Goal: Task Accomplishment & Management: Complete application form

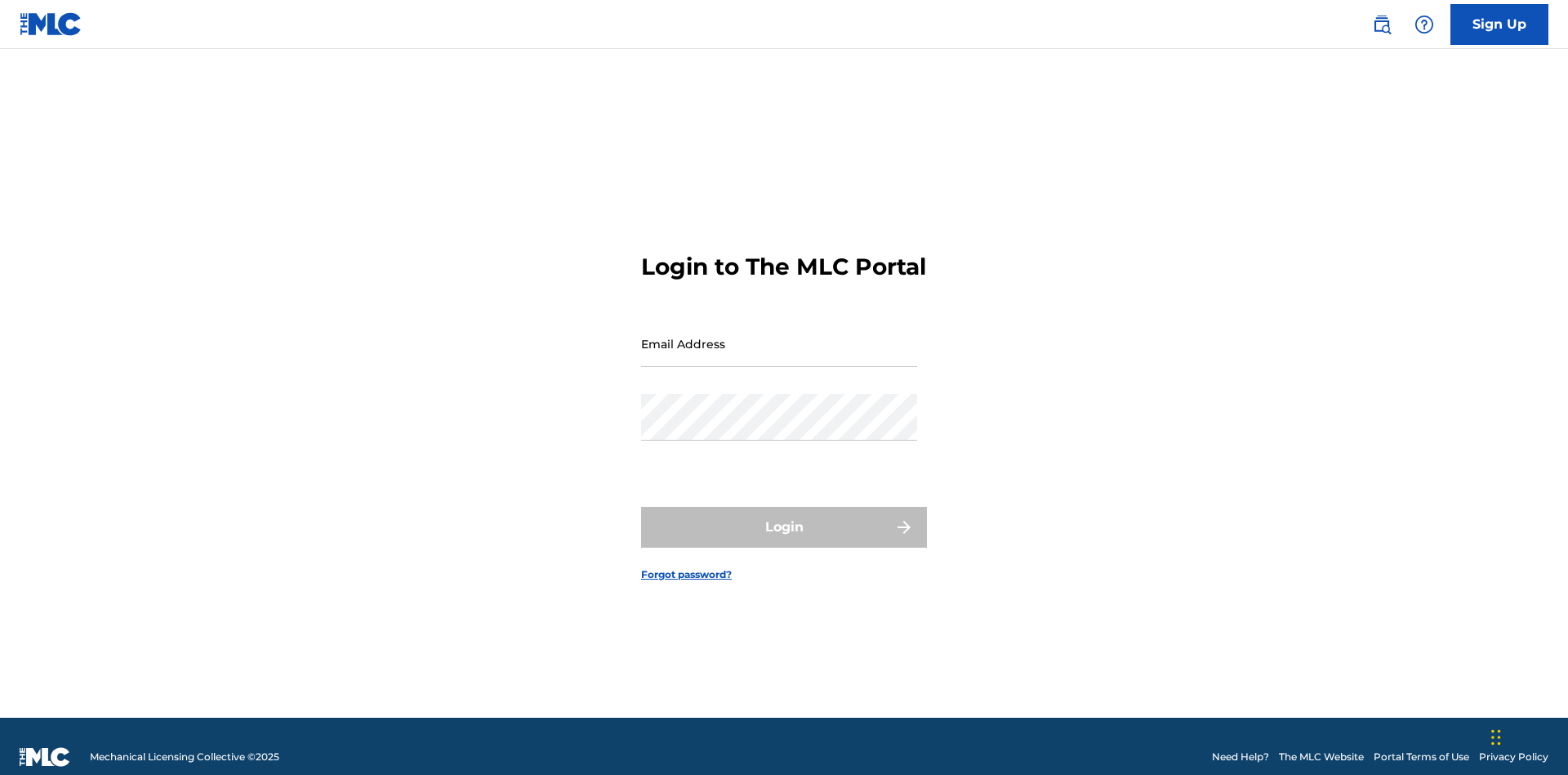
scroll to position [21, 0]
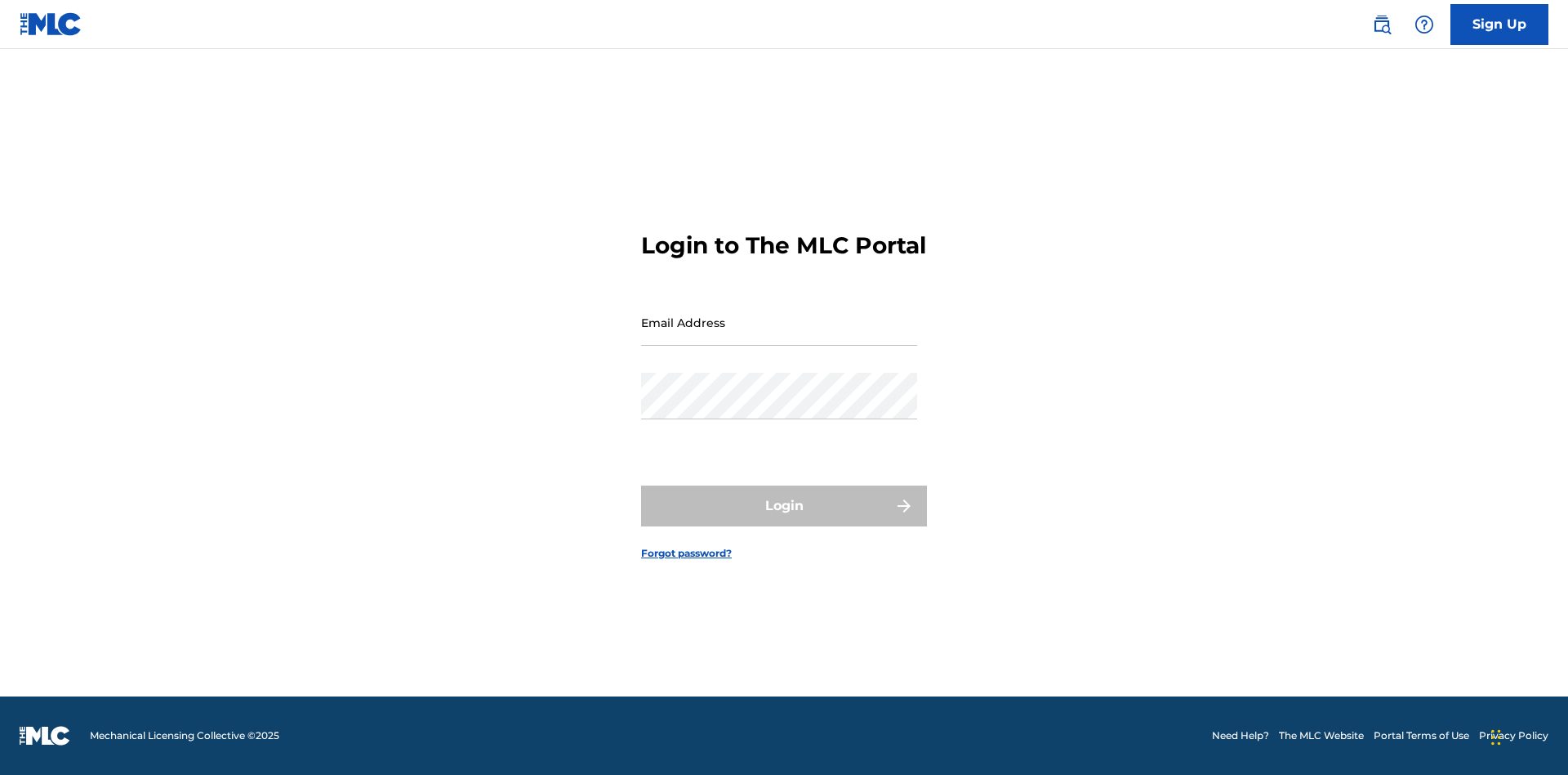
click at [779, 335] on input "Email Address" at bounding box center [779, 322] width 276 height 46
type input "Duke.McTesterson@gmail.com"
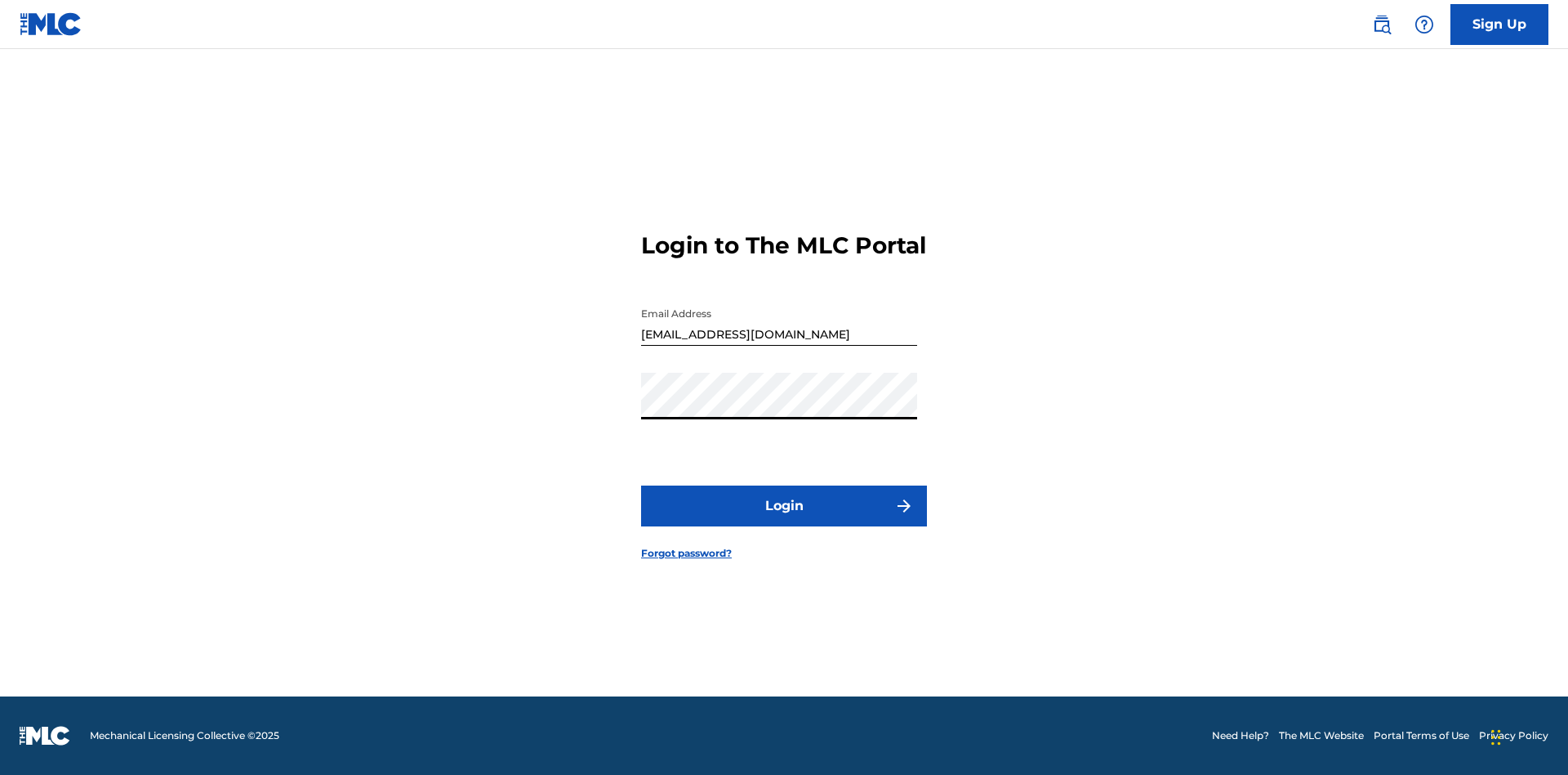
click at [784, 520] on button "Login" at bounding box center [784, 506] width 285 height 41
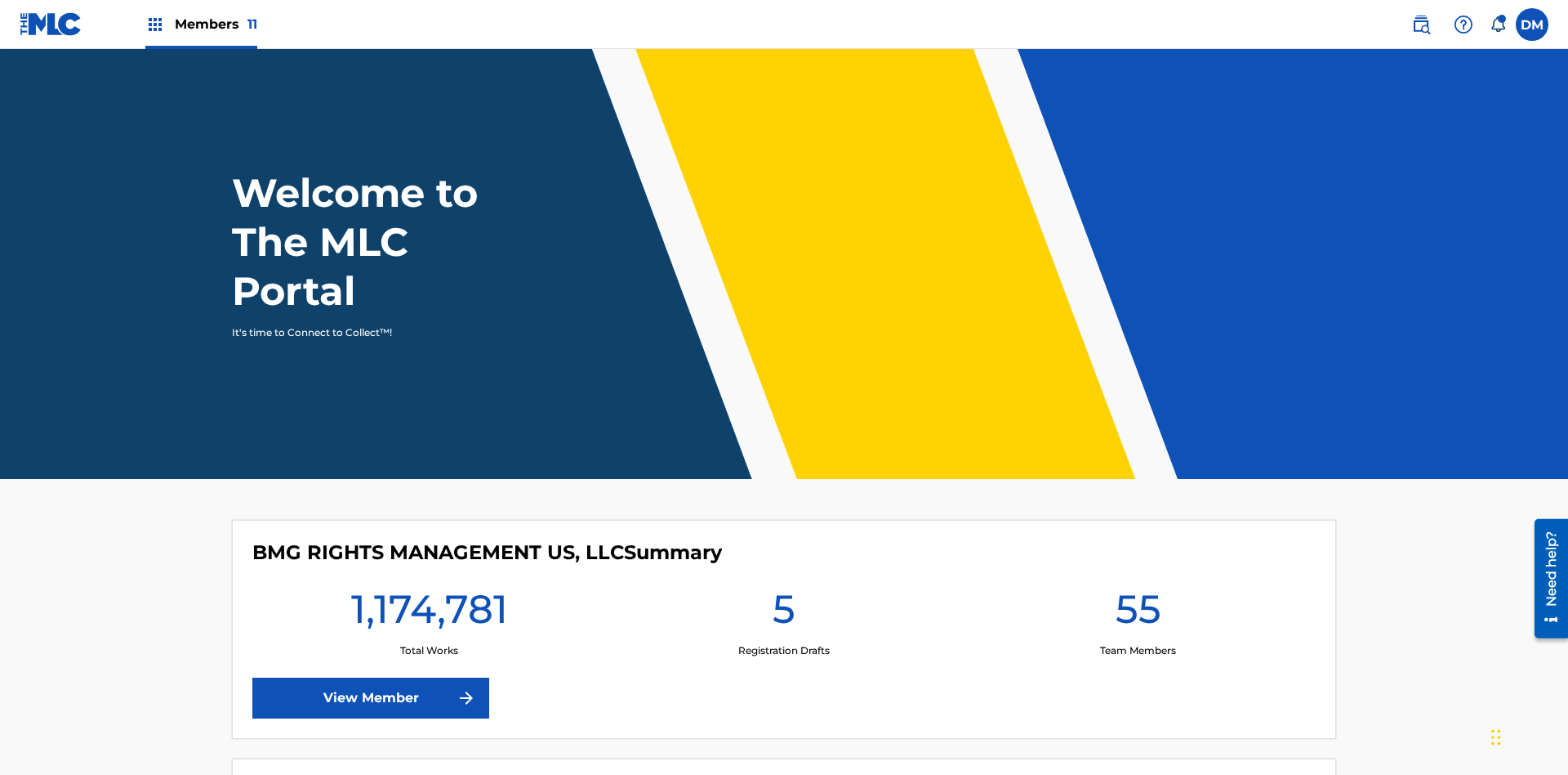
scroll to position [70, 0]
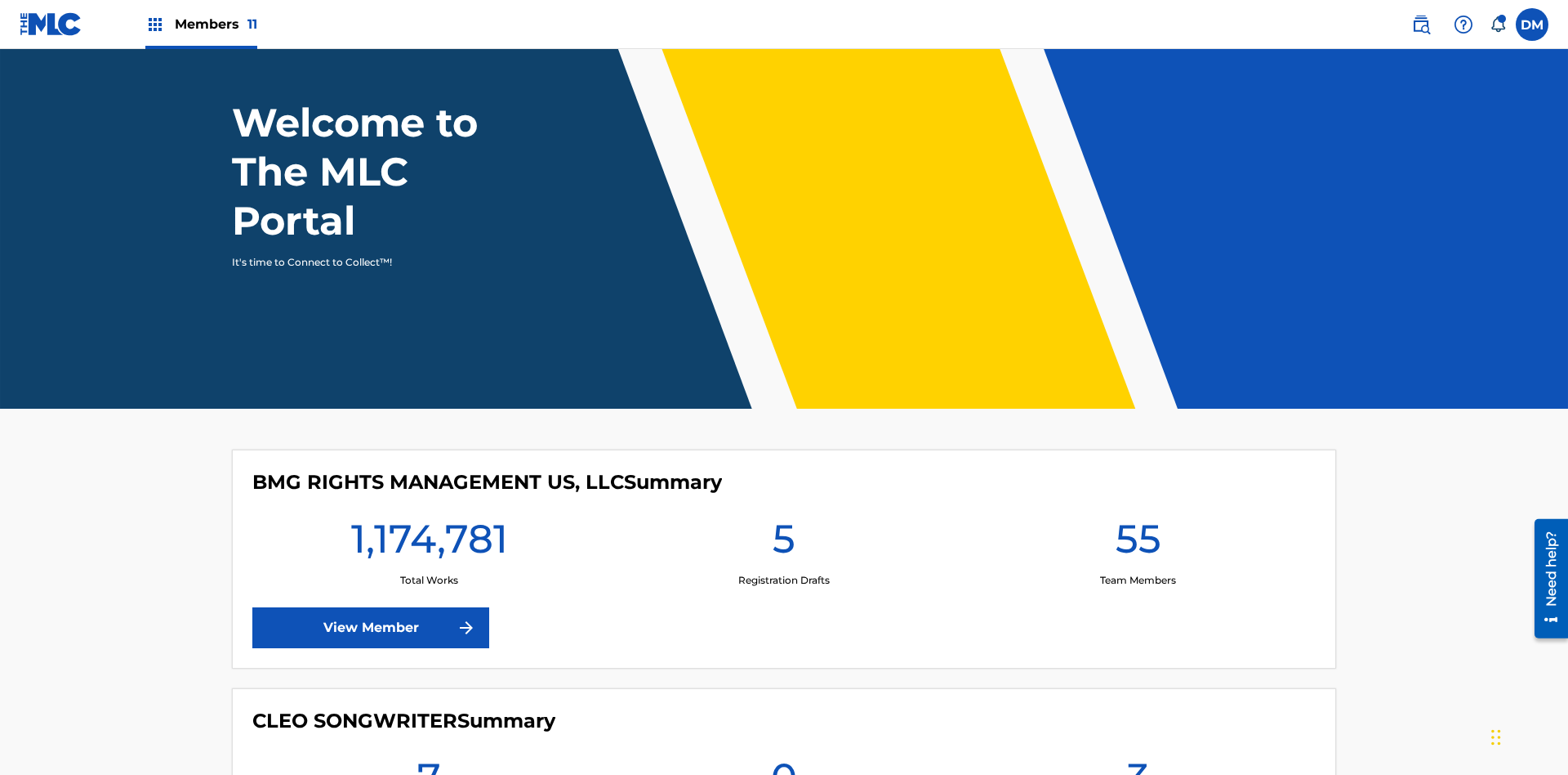
click at [201, 24] on span "Members 11" at bounding box center [216, 24] width 83 height 19
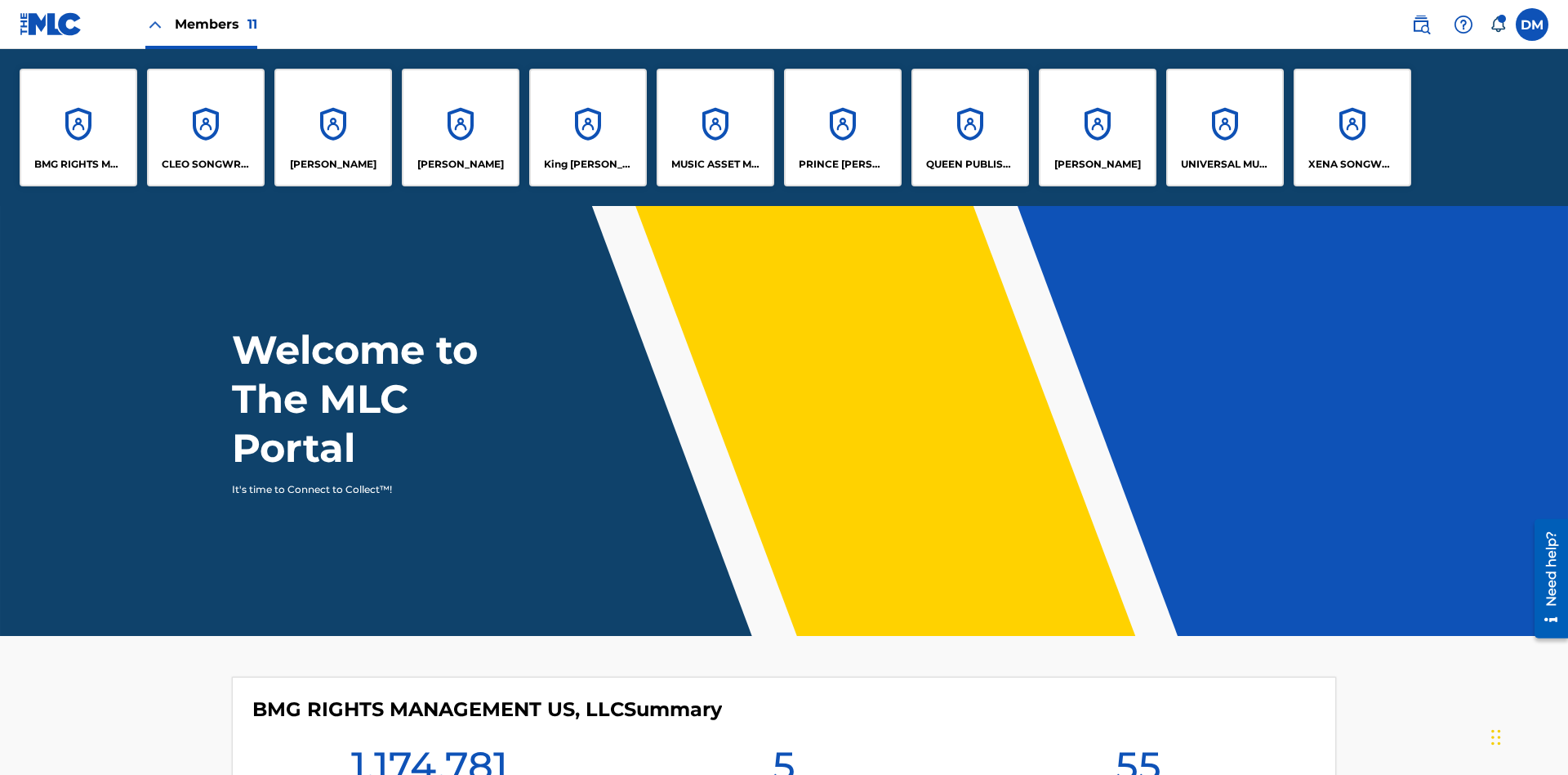
click at [1225, 165] on p "UNIVERSAL MUSIC PUB GROUP" at bounding box center [1226, 164] width 89 height 15
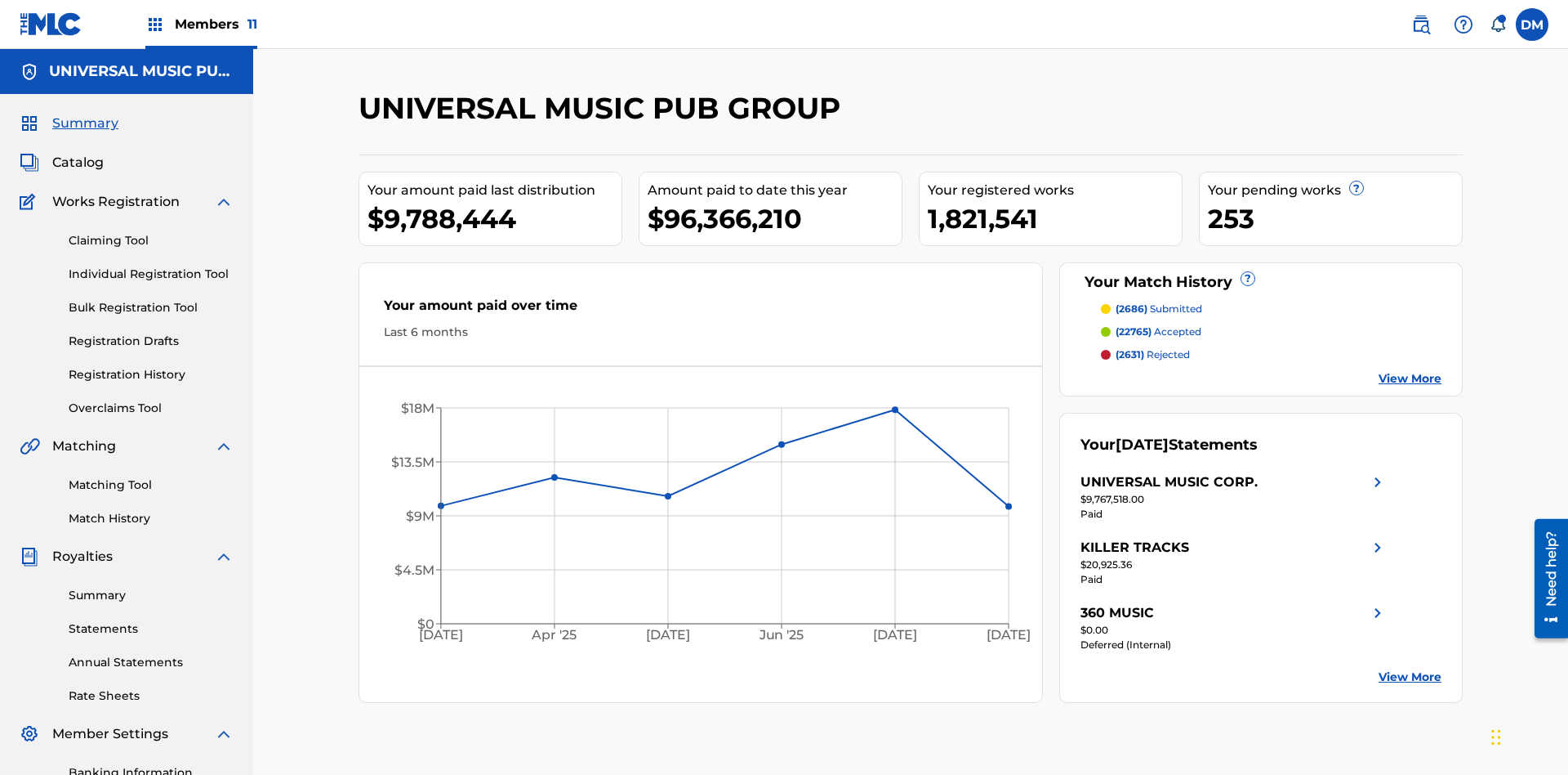
scroll to position [167, 0]
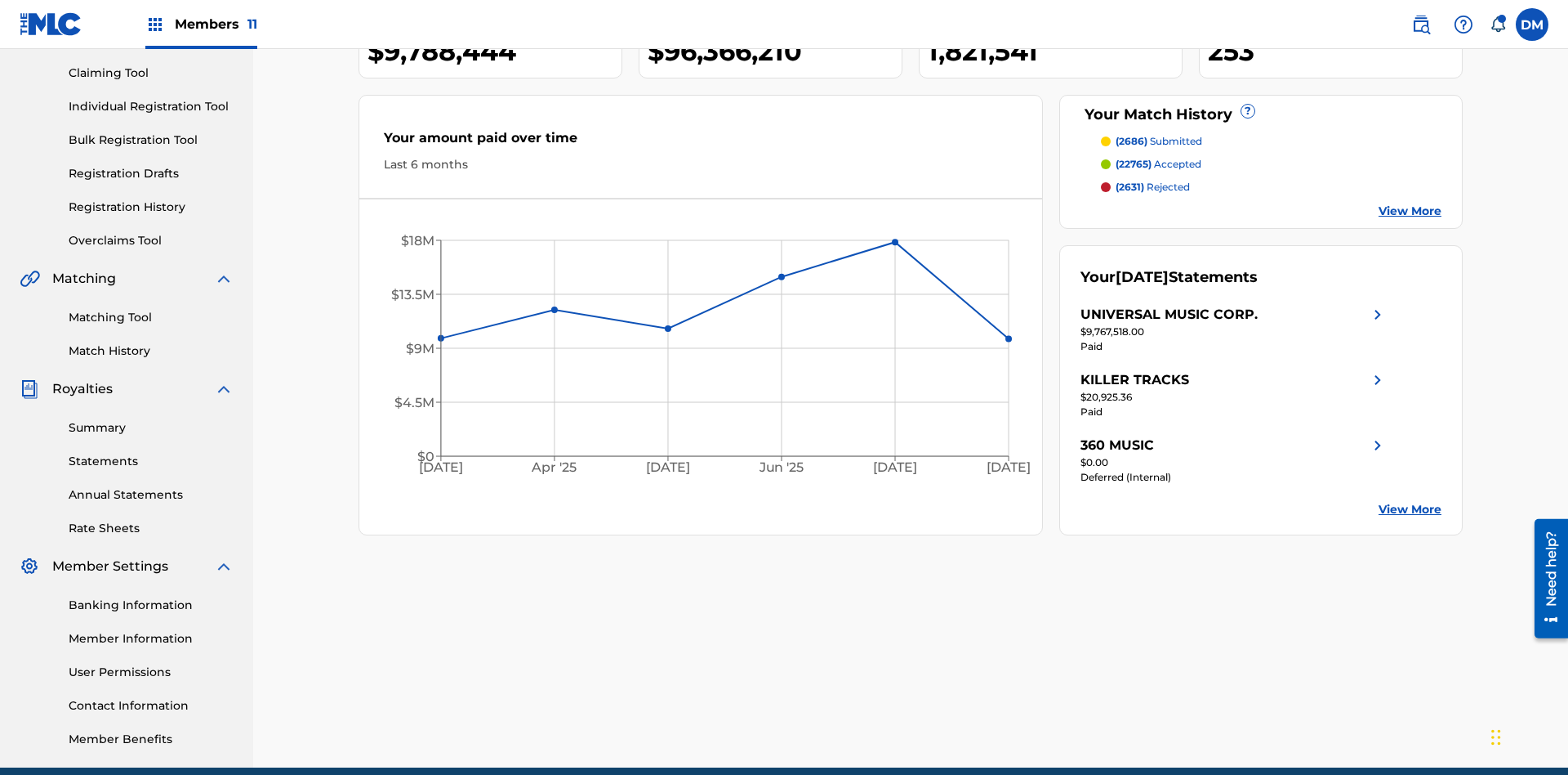
click at [151, 106] on link "Individual Registration Tool" at bounding box center [151, 106] width 165 height 17
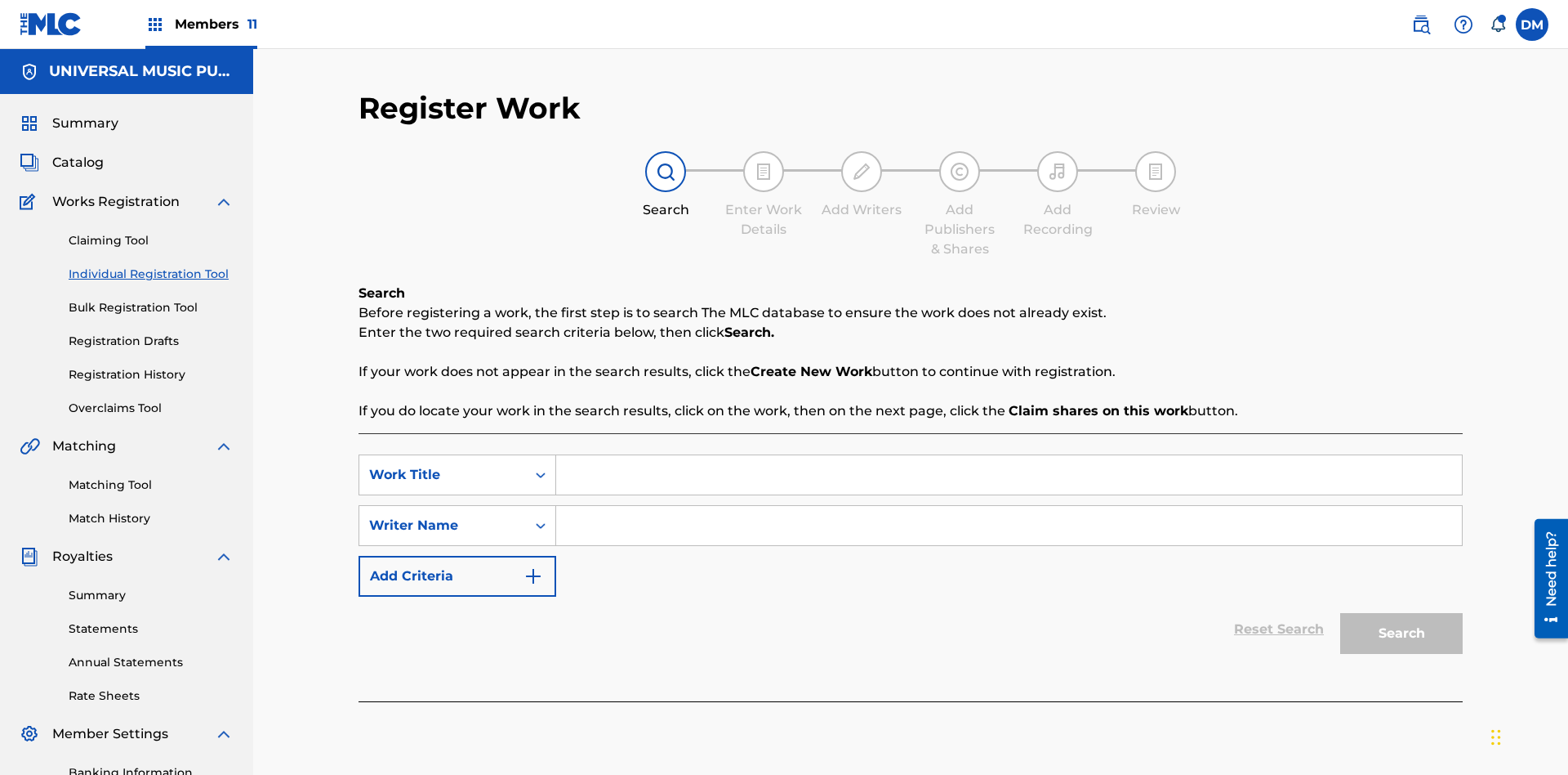
click at [1009, 456] on input "Search Form" at bounding box center [1009, 475] width 906 height 39
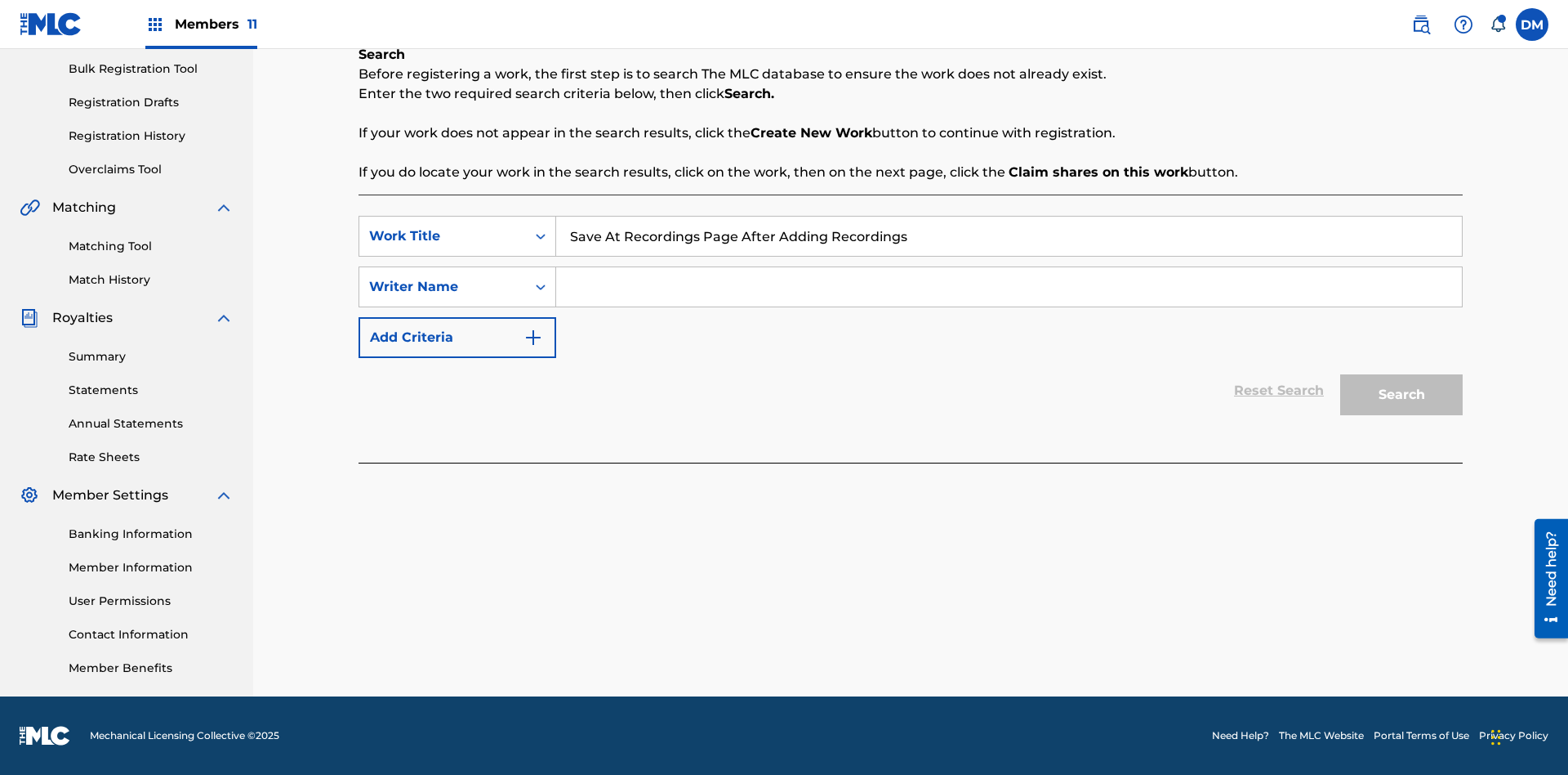
type input "Save At Recordings Page After Adding Recordings"
click at [1009, 287] on input "Search Form" at bounding box center [1009, 287] width 906 height 39
type input "QWERTYUIOP"
click at [1402, 395] on button "Search" at bounding box center [1402, 395] width 123 height 41
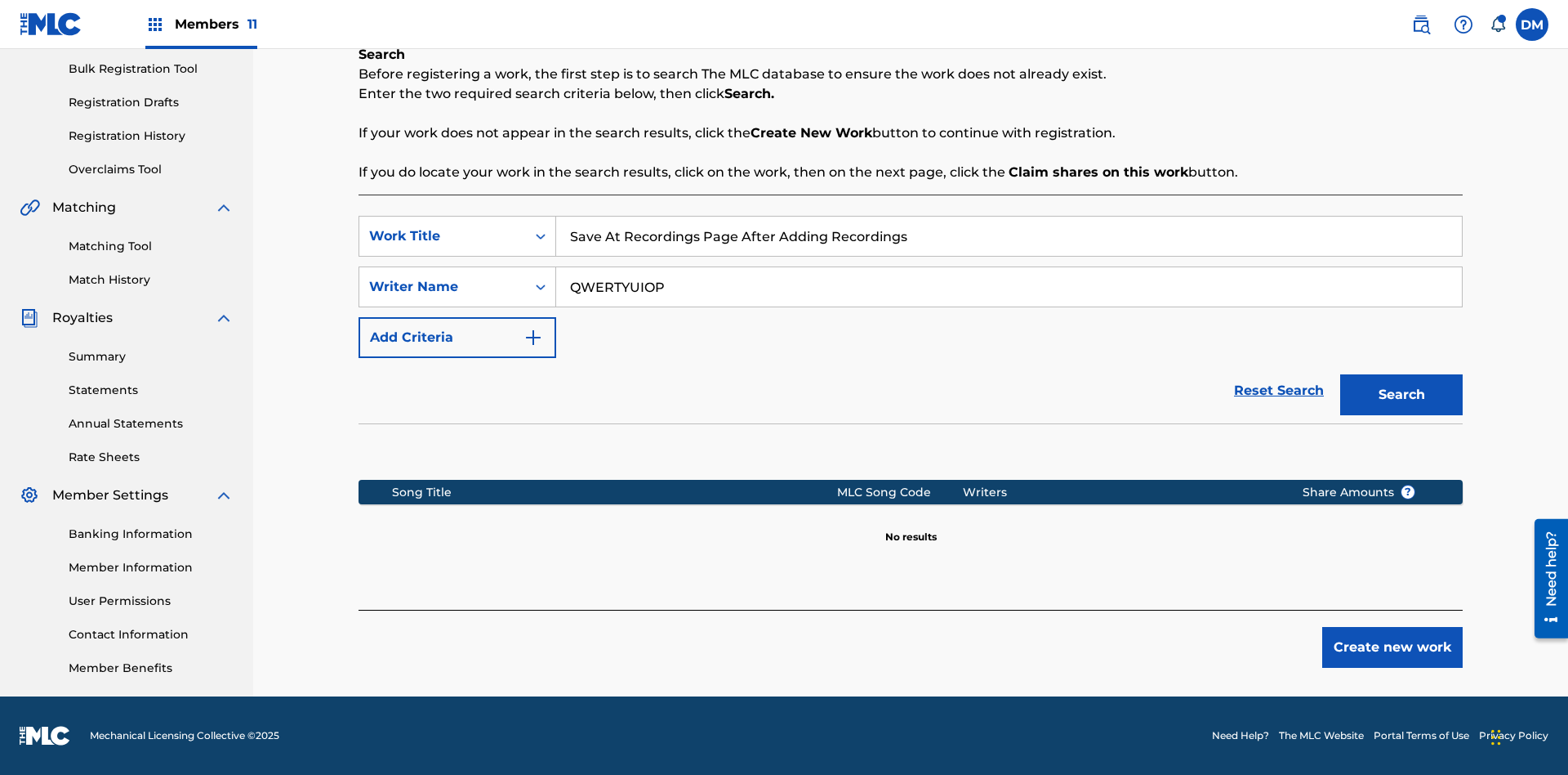
click at [1393, 647] on button "Create new work" at bounding box center [1393, 647] width 141 height 41
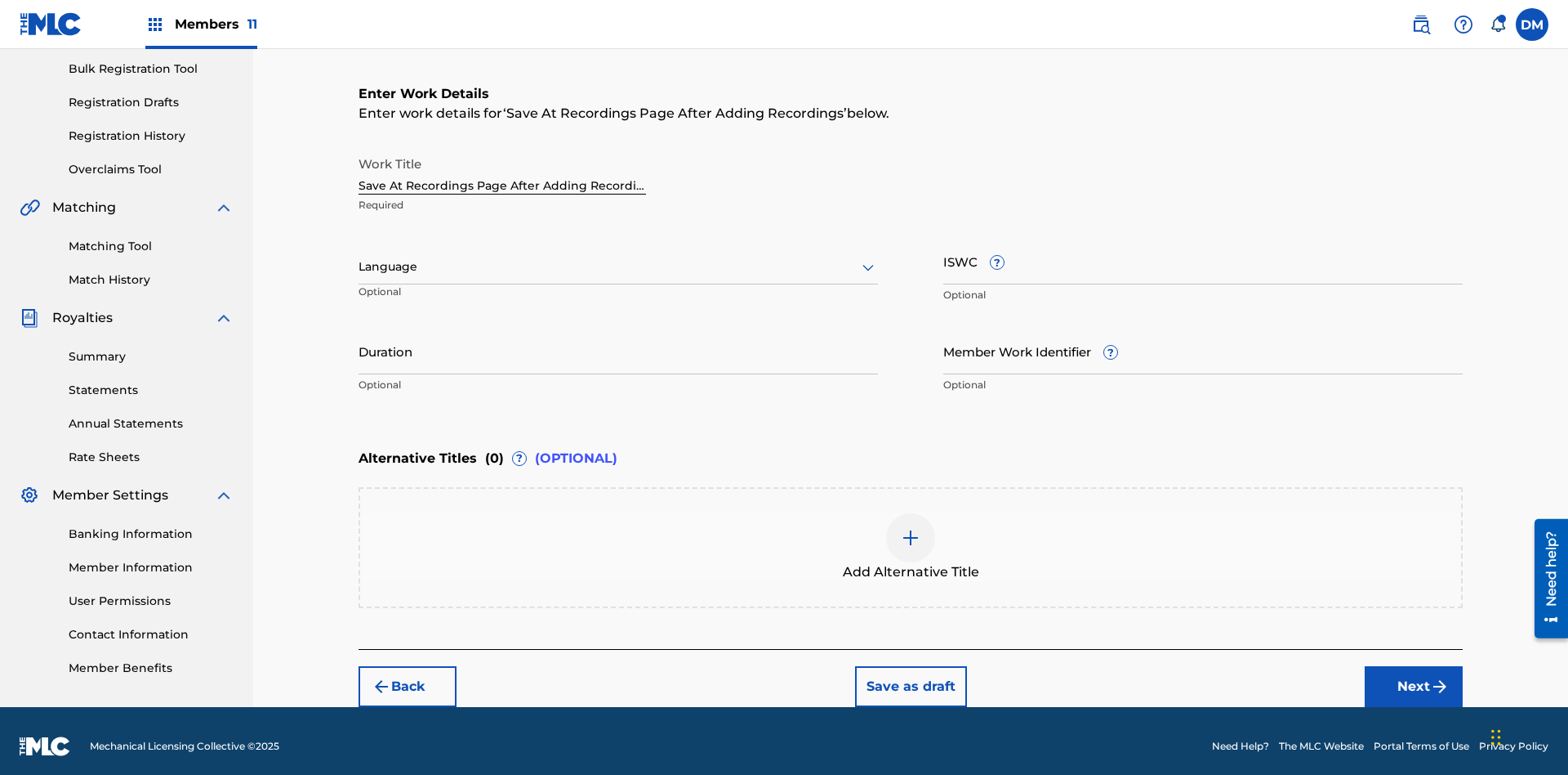
click at [618, 340] on input "Duration" at bounding box center [618, 351] width 519 height 46
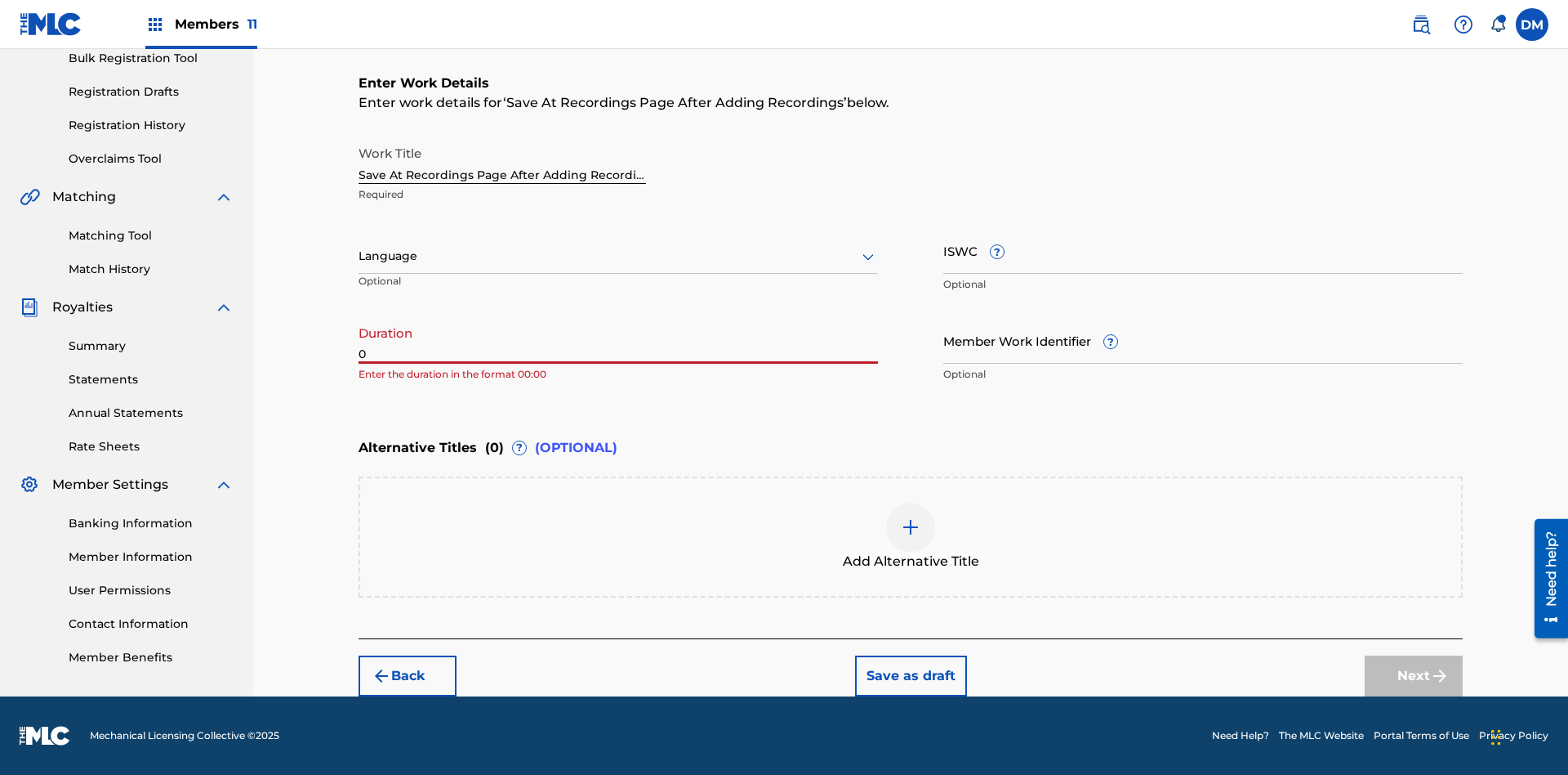
click at [618, 340] on input "0" at bounding box center [618, 340] width 519 height 46
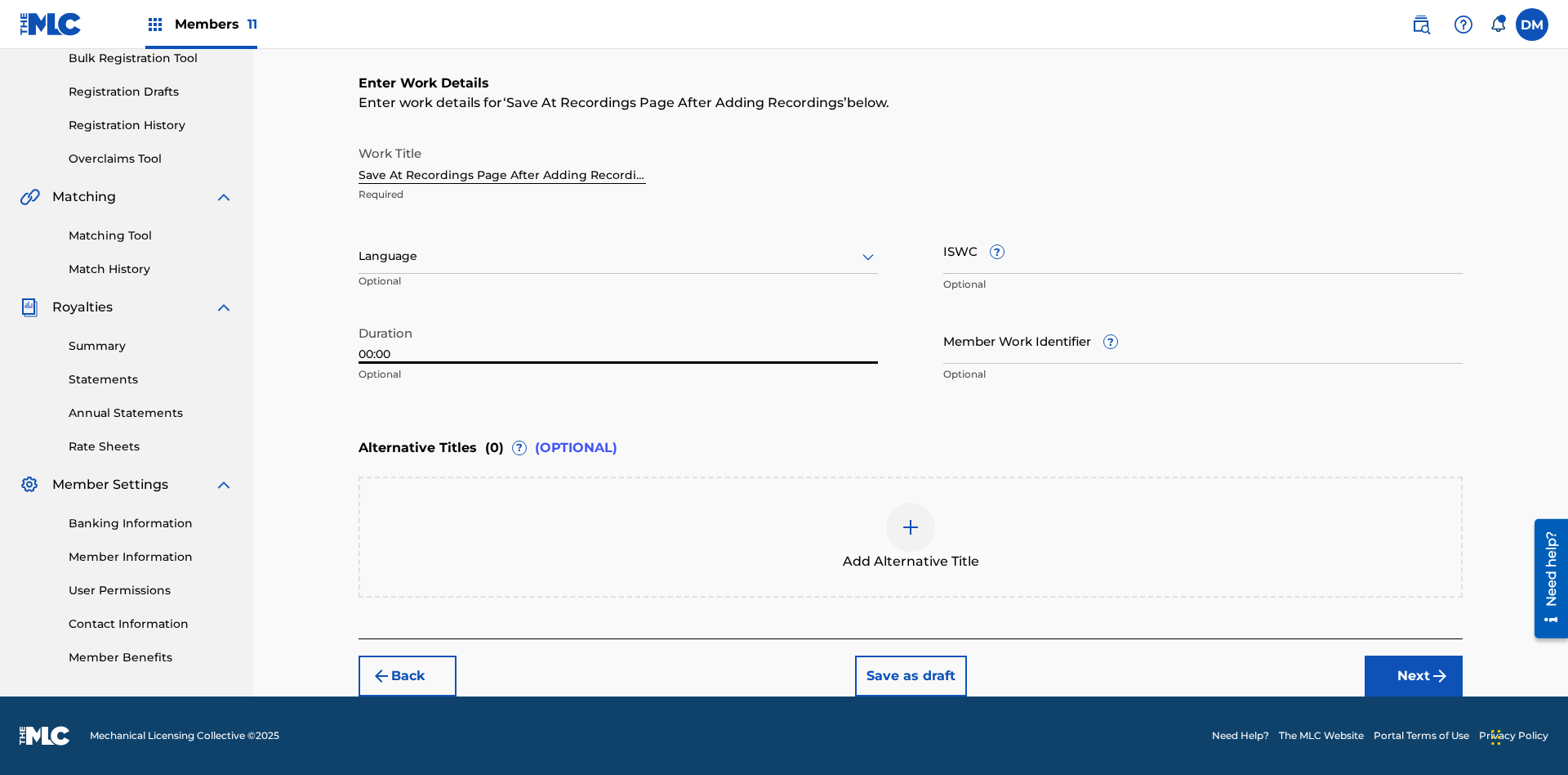
type input "00:00"
click at [868, 256] on icon at bounding box center [868, 256] width 20 height 20
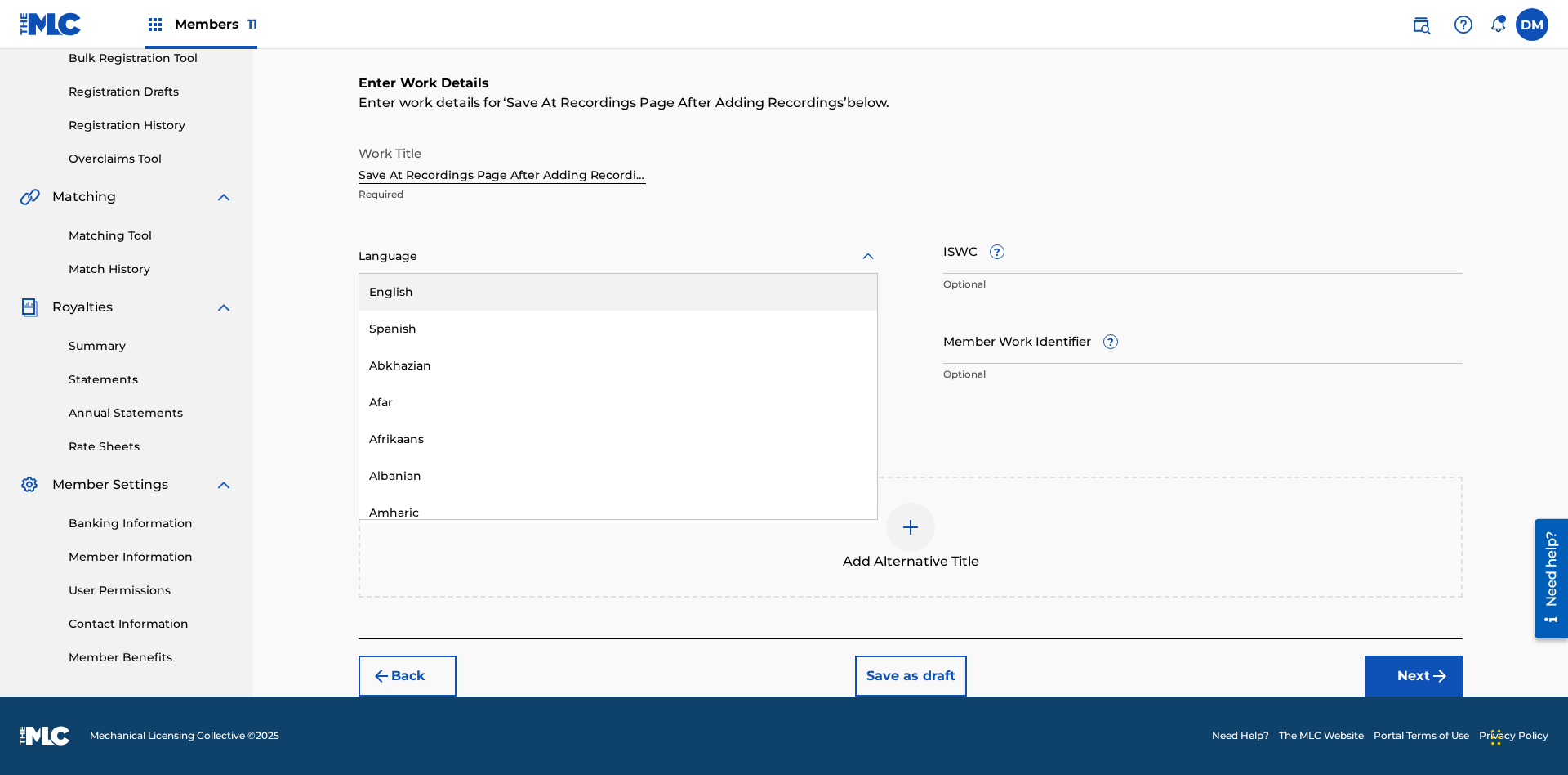
click at [618, 402] on div "Afar" at bounding box center [618, 402] width 518 height 36
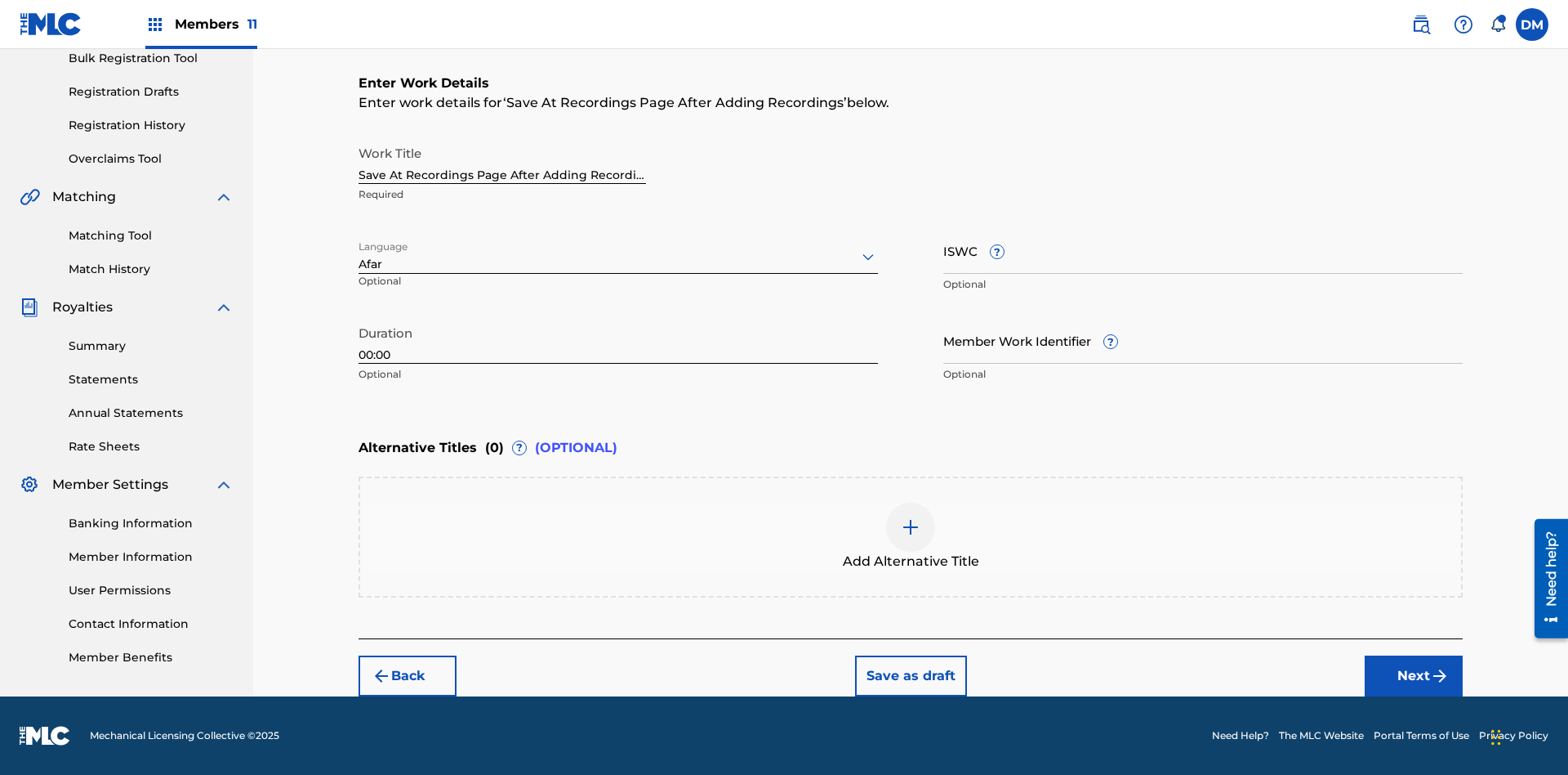
click at [1203, 340] on input "Member Work Identifier ?" at bounding box center [1203, 340] width 519 height 46
type input "2025.08.25.04"
click at [1203, 250] on input "ISWC ?" at bounding box center [1203, 250] width 519 height 46
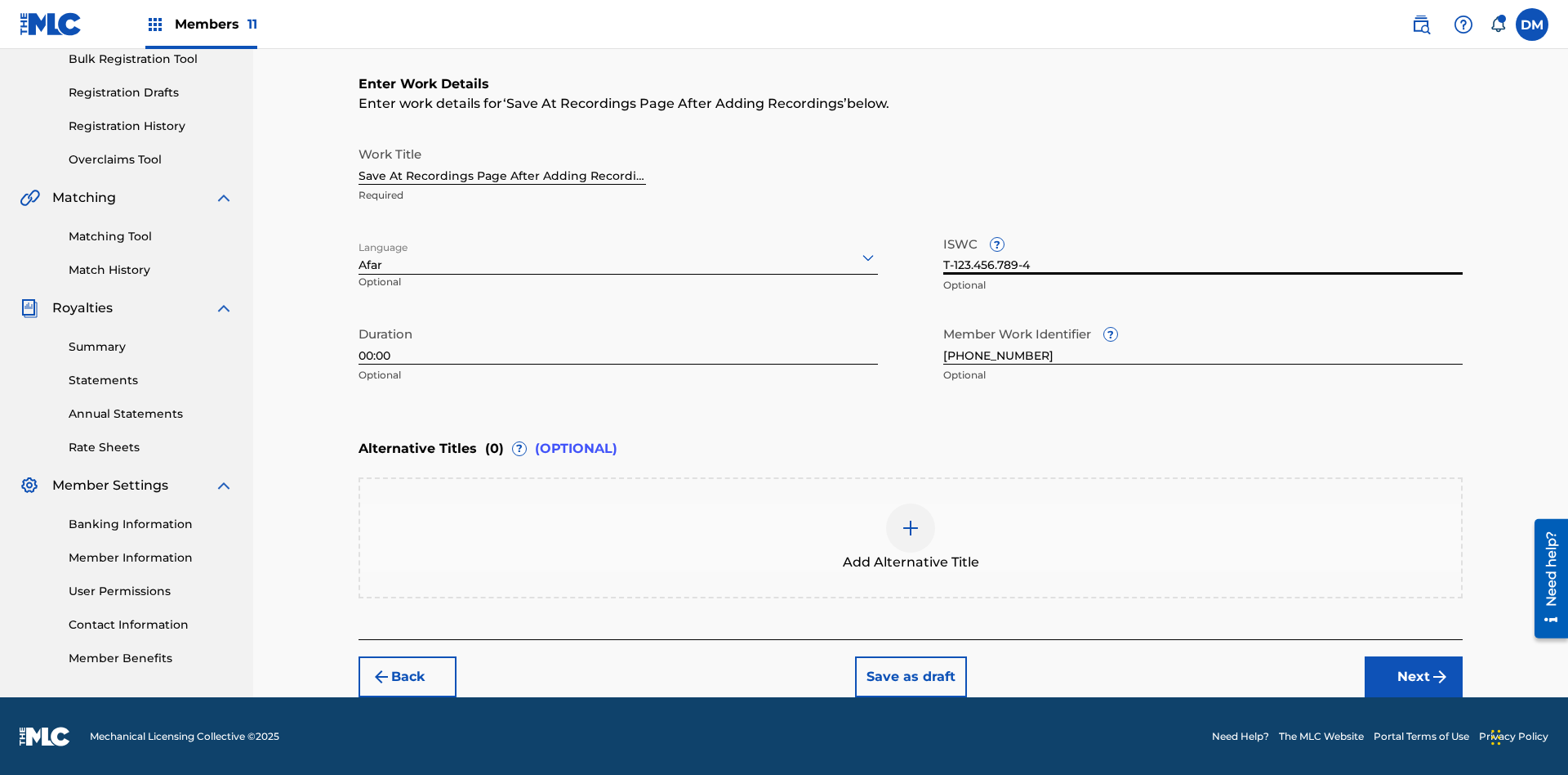
type input "T-123.456.789-4"
click at [911, 536] on img at bounding box center [911, 528] width 20 height 20
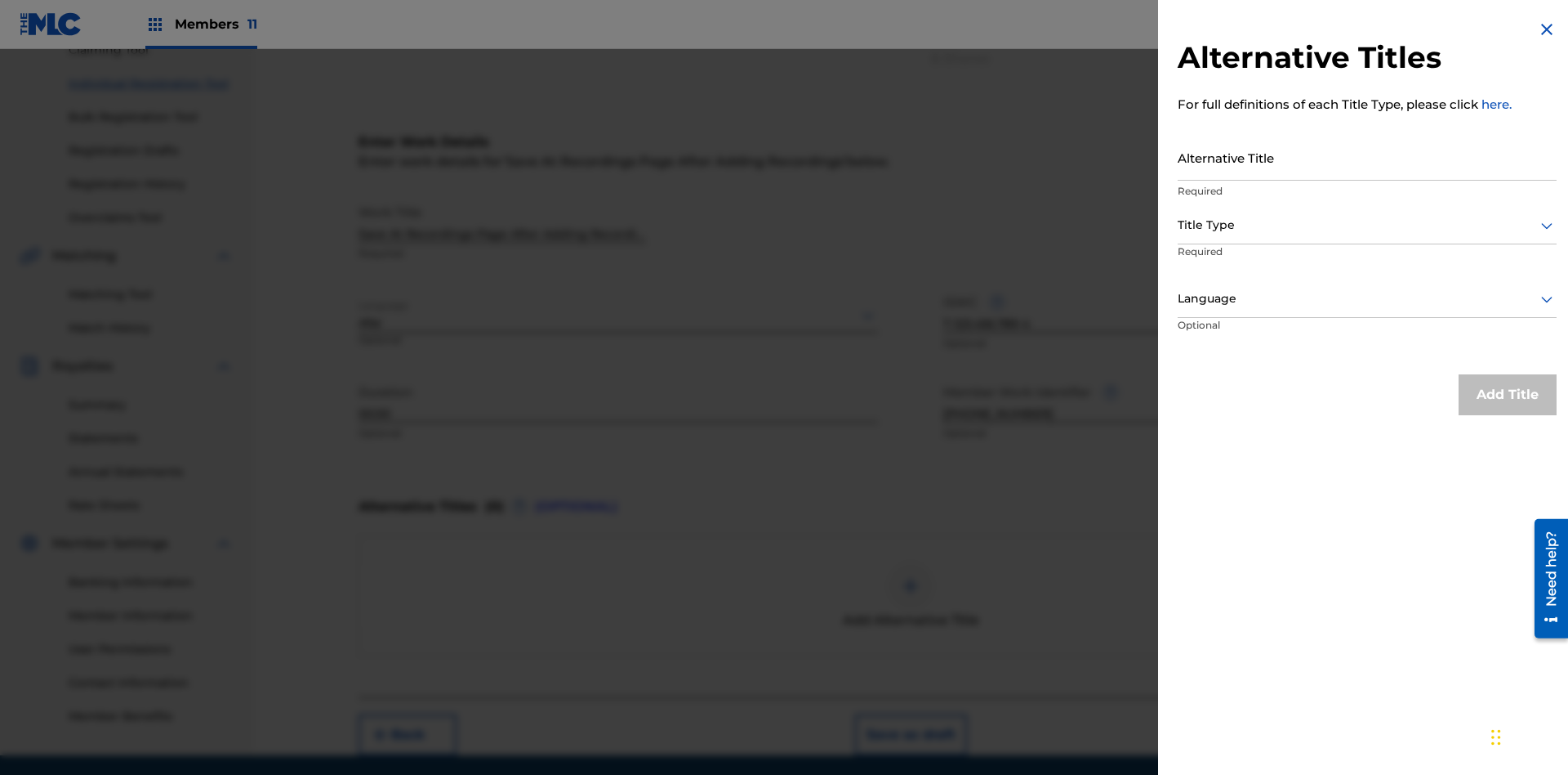
click at [1367, 157] on input "Alternative Title" at bounding box center [1367, 157] width 379 height 46
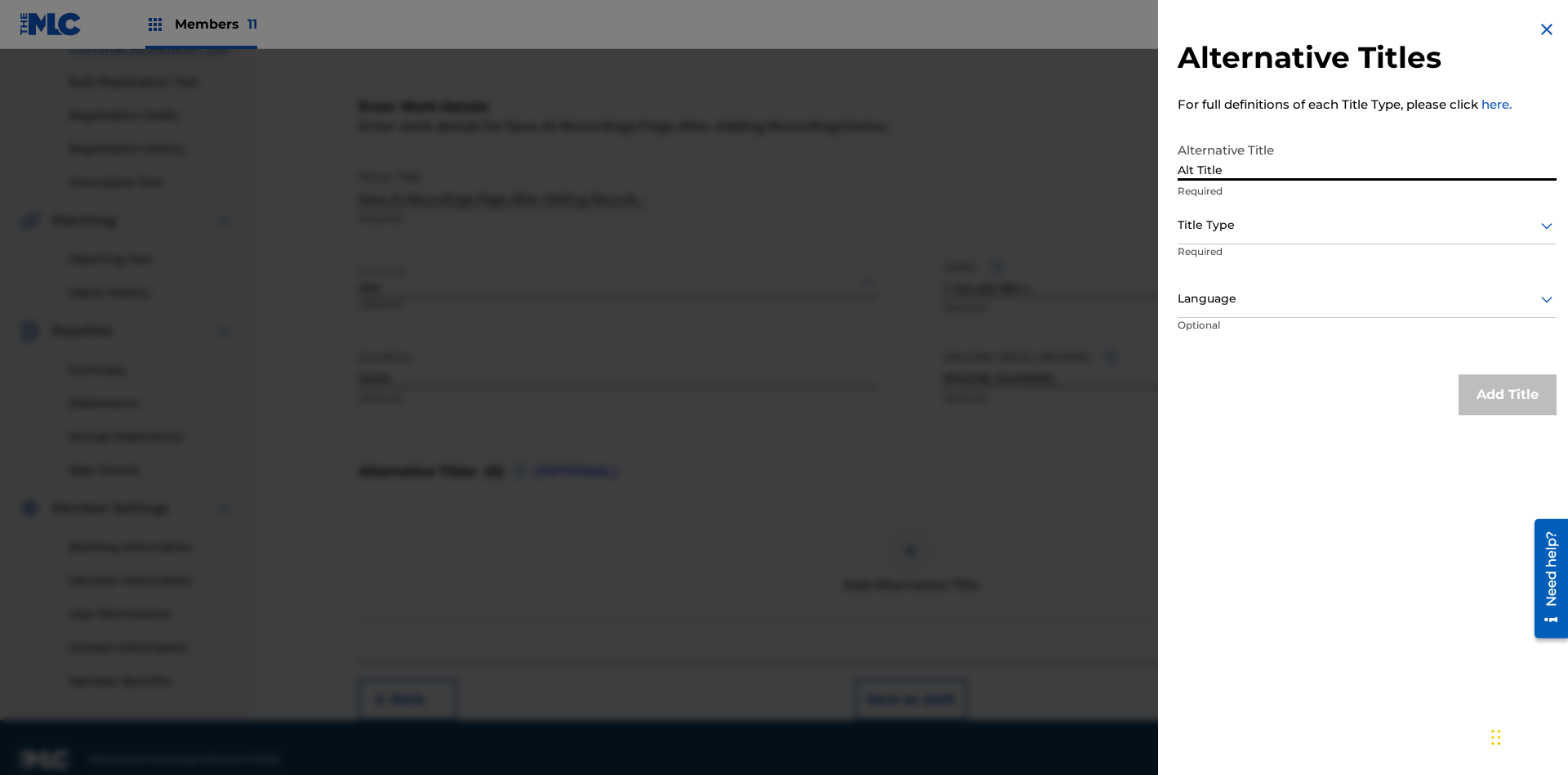
type input "Alt Title"
click at [1367, 225] on div at bounding box center [1367, 225] width 379 height 20
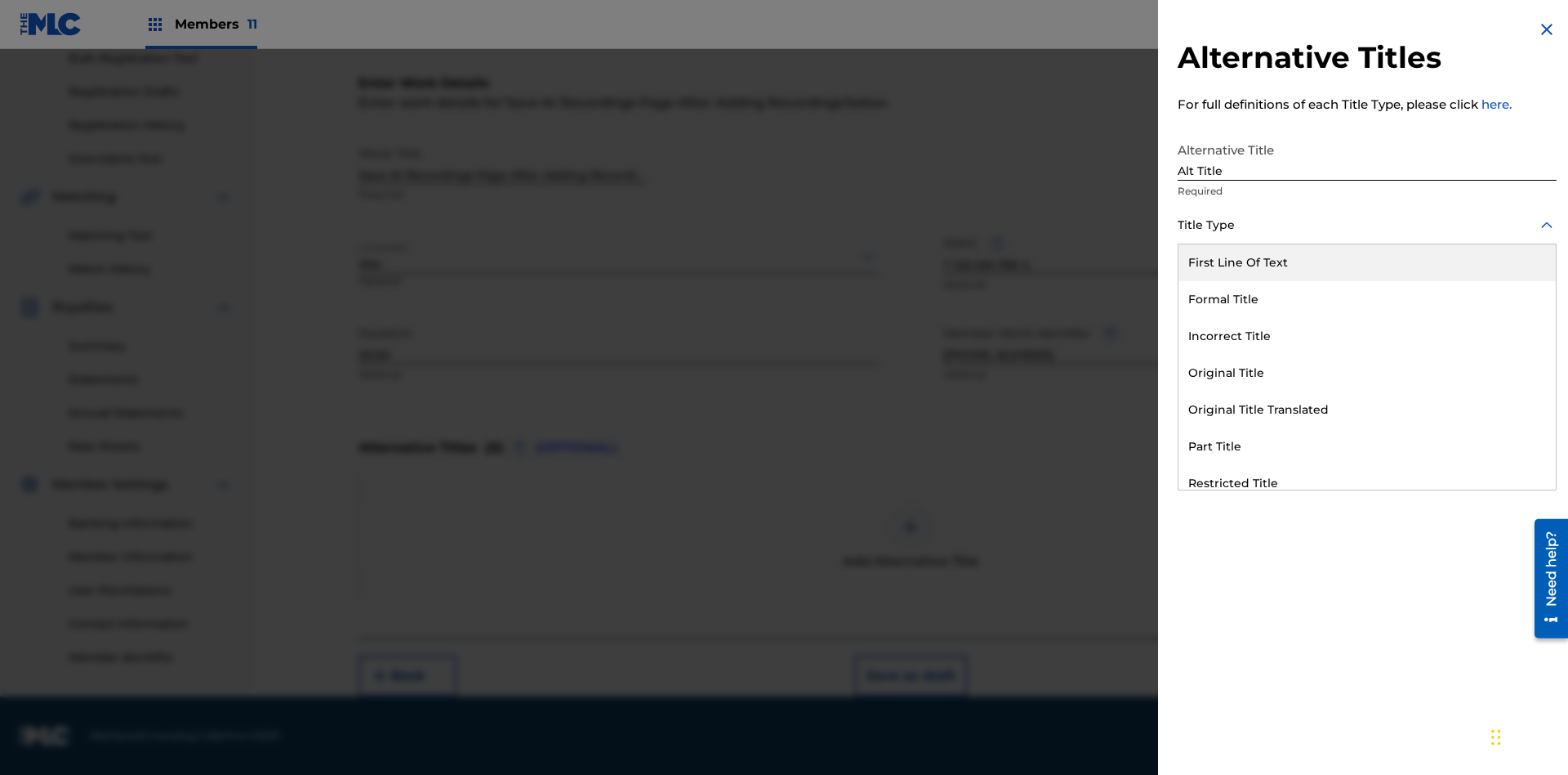
click at [1367, 373] on div "Original Title" at bounding box center [1367, 373] width 377 height 36
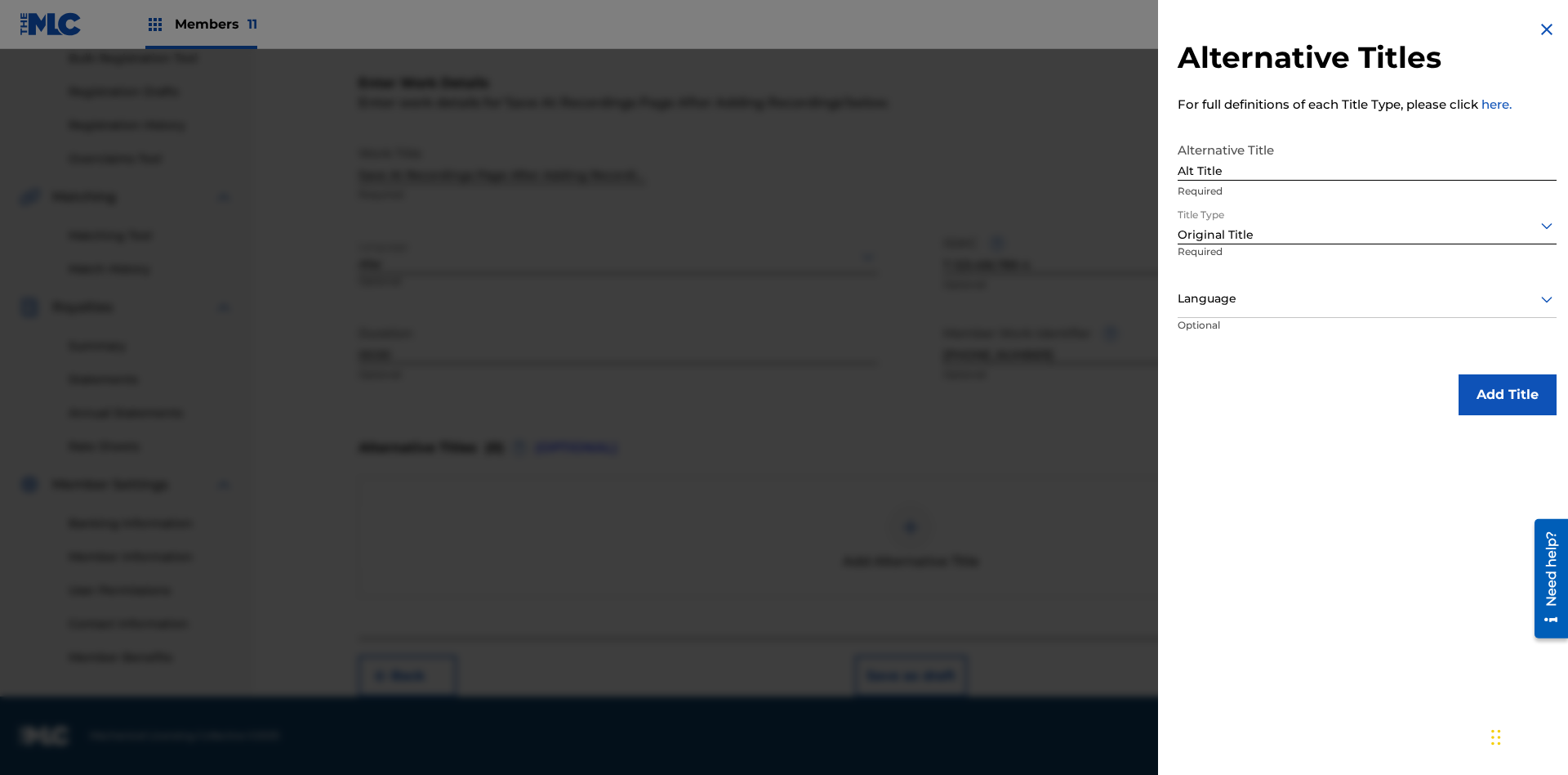
click at [1367, 298] on div at bounding box center [1367, 298] width 379 height 20
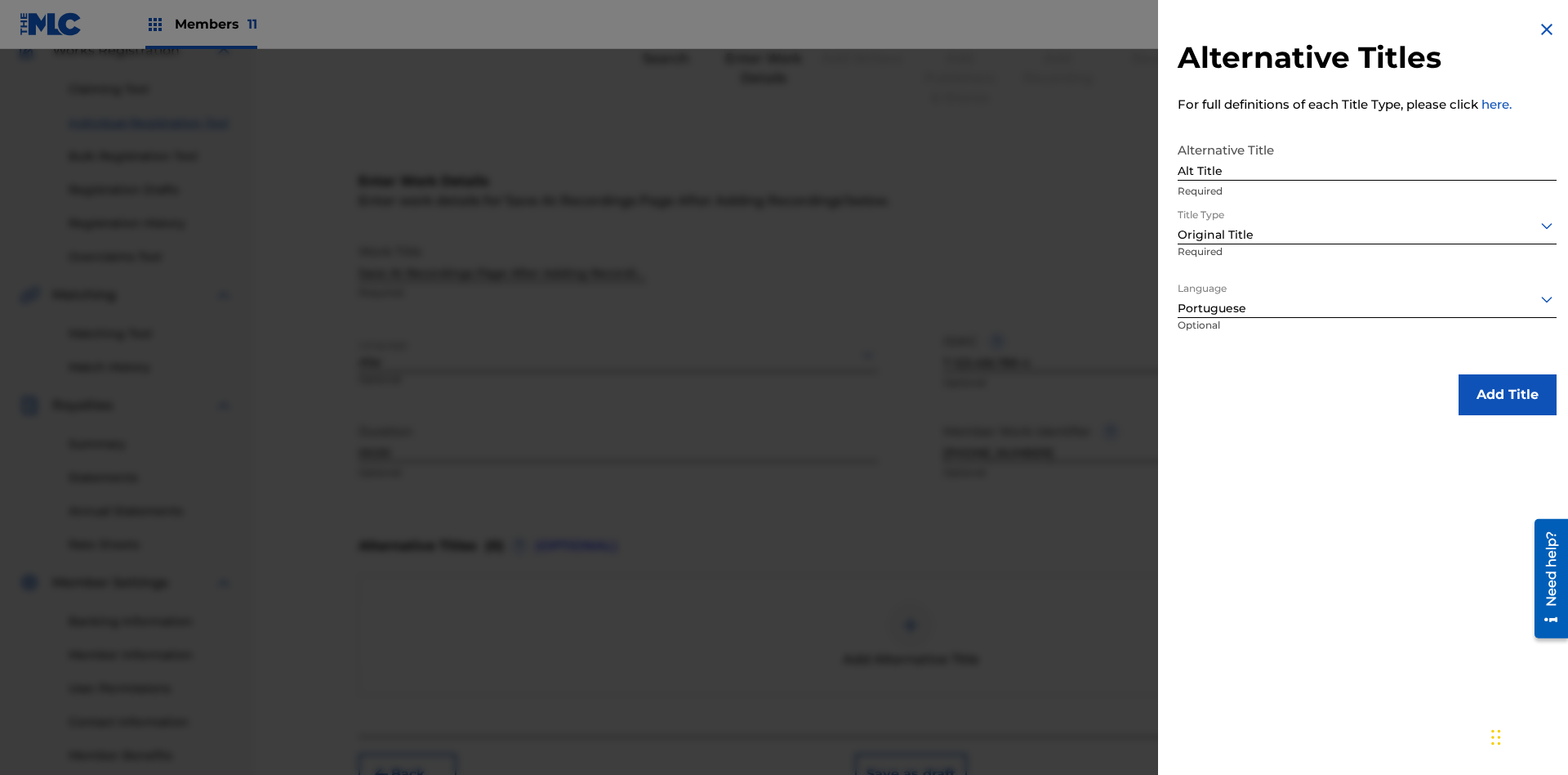
click at [1508, 394] on button "Add Title" at bounding box center [1508, 395] width 98 height 41
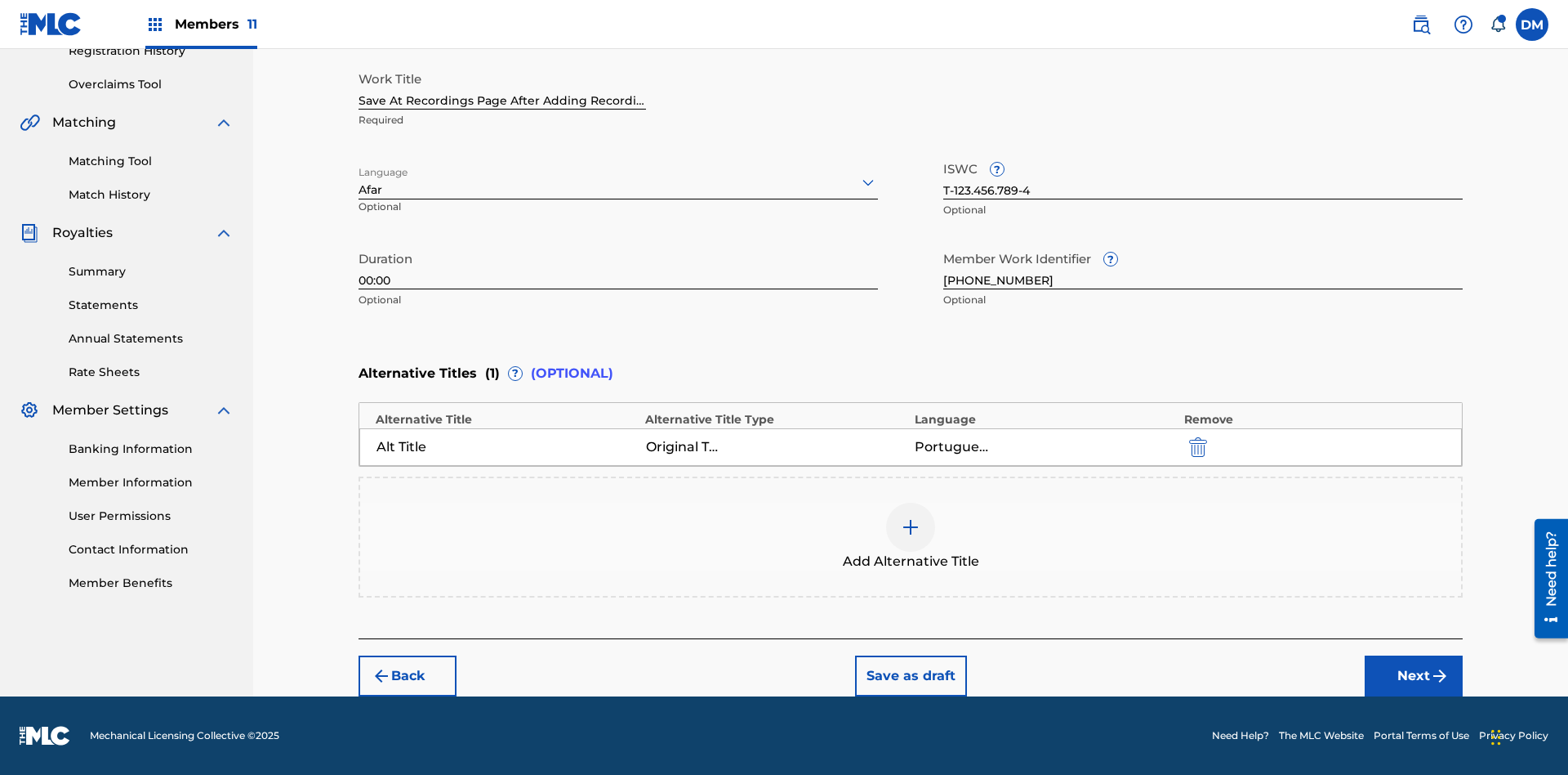
click at [1414, 676] on button "Next" at bounding box center [1414, 676] width 98 height 41
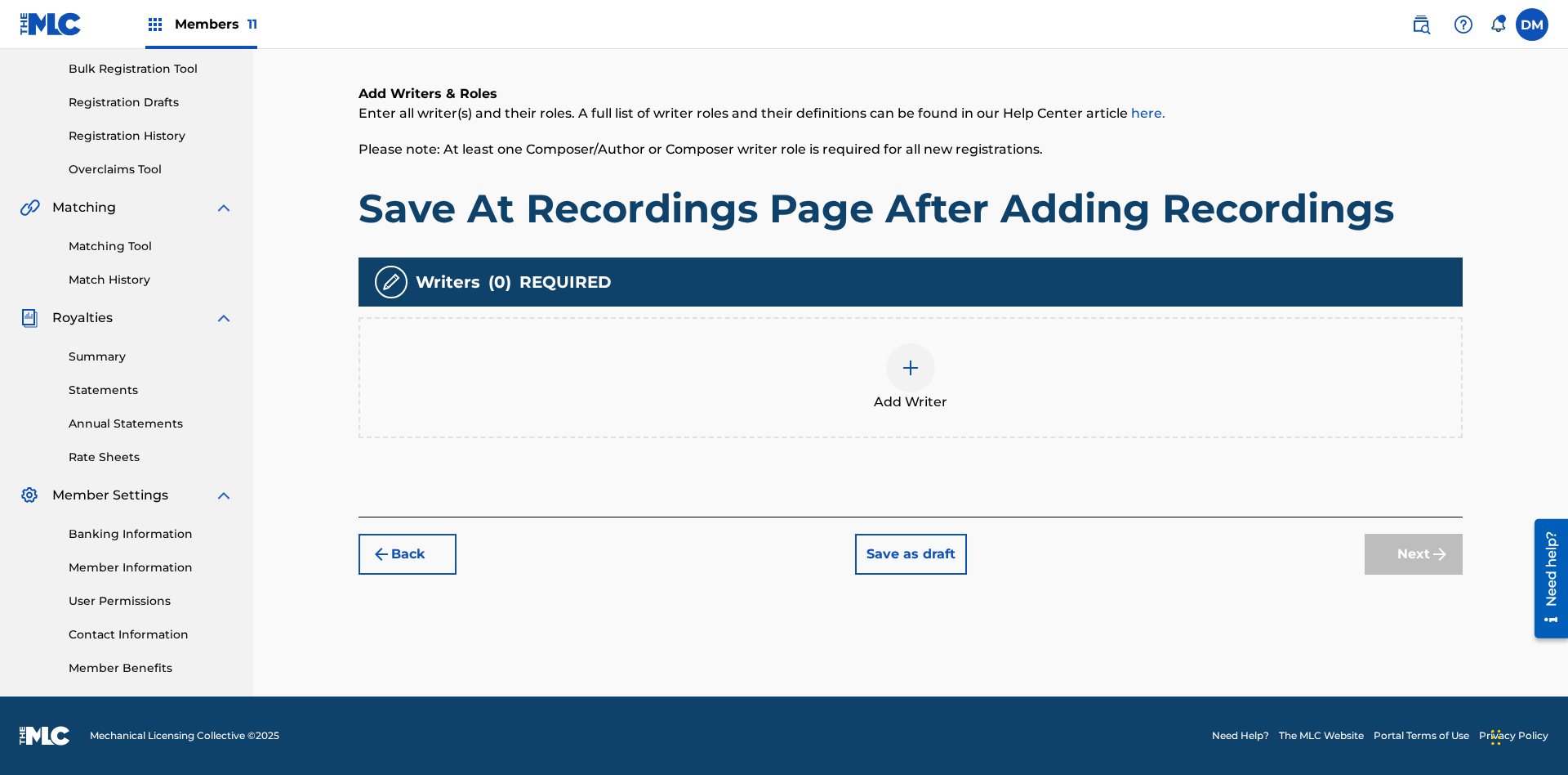
scroll to position [238, 0]
click at [911, 376] on img at bounding box center [911, 367] width 20 height 20
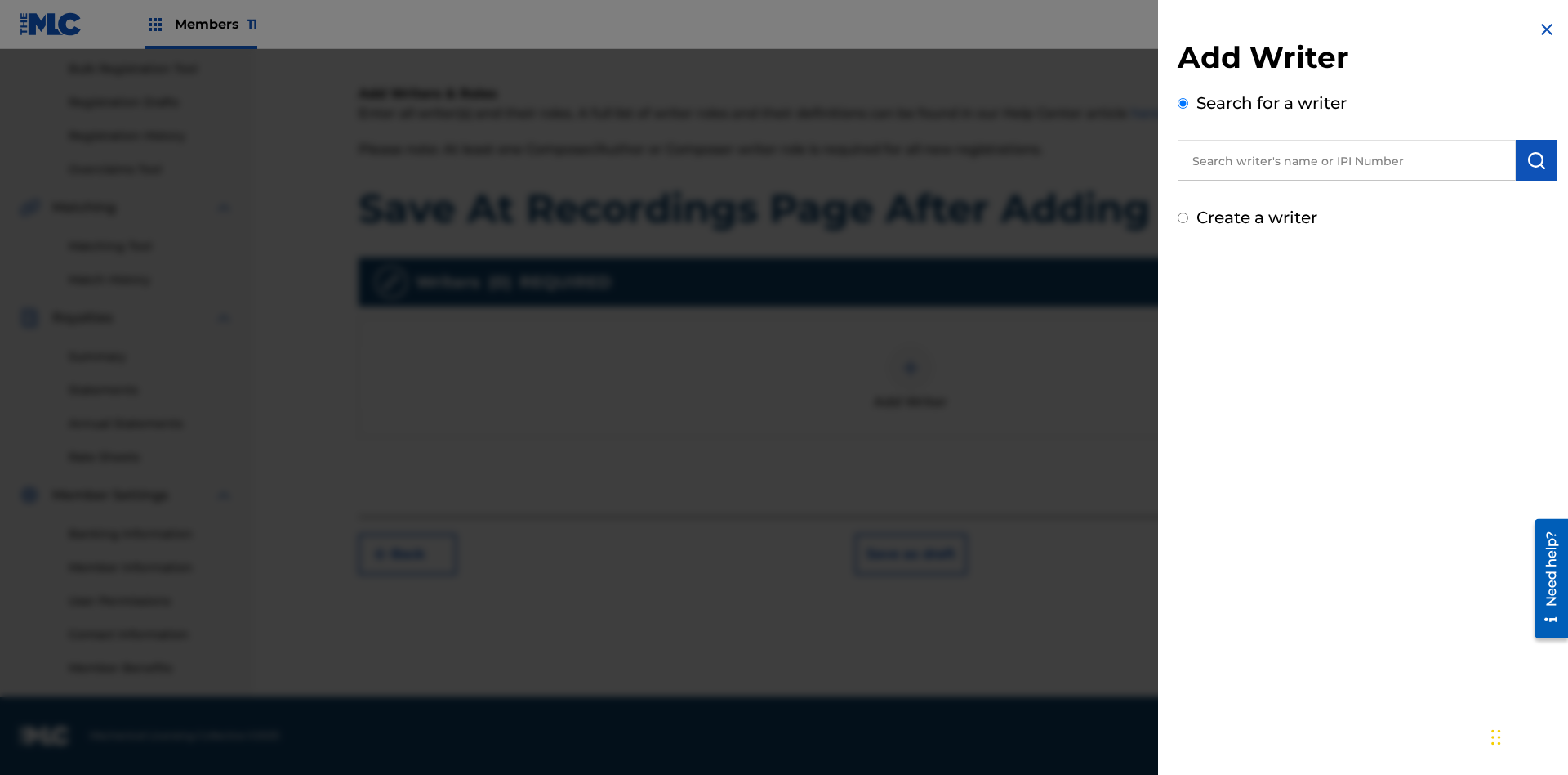
click at [1347, 160] on input "text" at bounding box center [1347, 160] width 338 height 41
type input "MARK STEVEN BERKOWITZ"
click at [1537, 160] on img "submit" at bounding box center [1537, 160] width 20 height 20
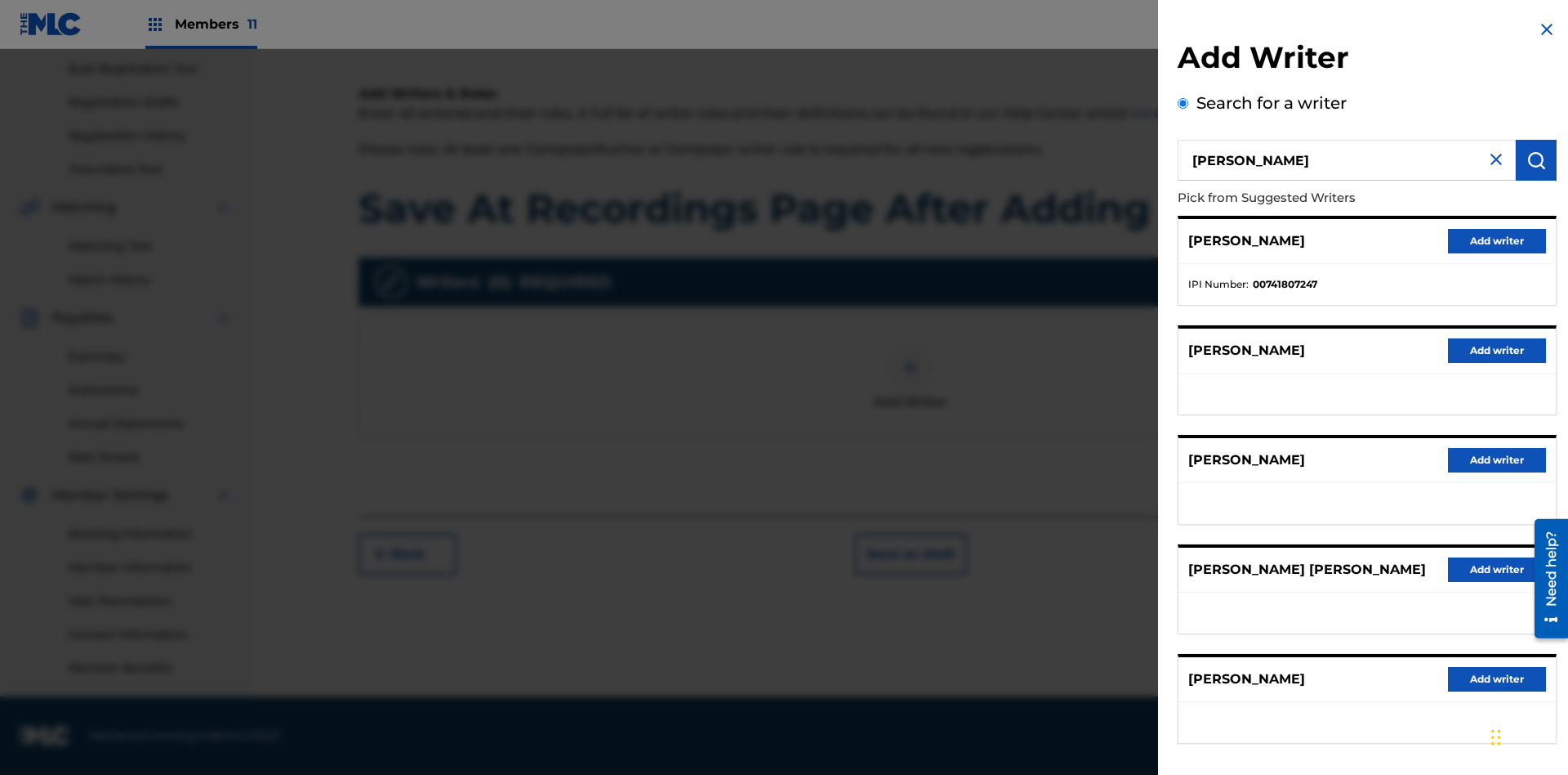
click at [1497, 240] on button "Add writer" at bounding box center [1497, 241] width 98 height 25
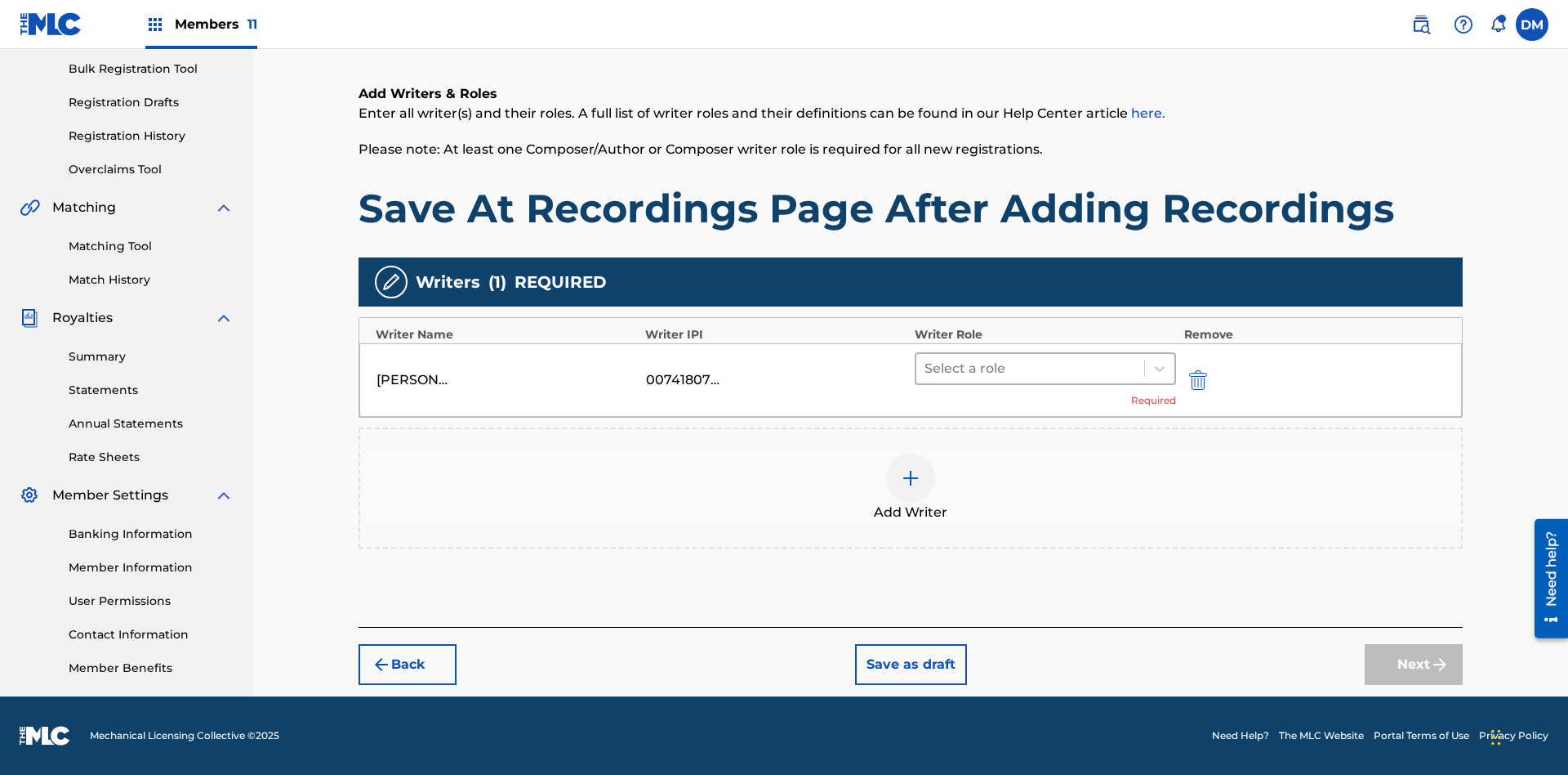
click at [926, 367] on input "text" at bounding box center [927, 368] width 4 height 20
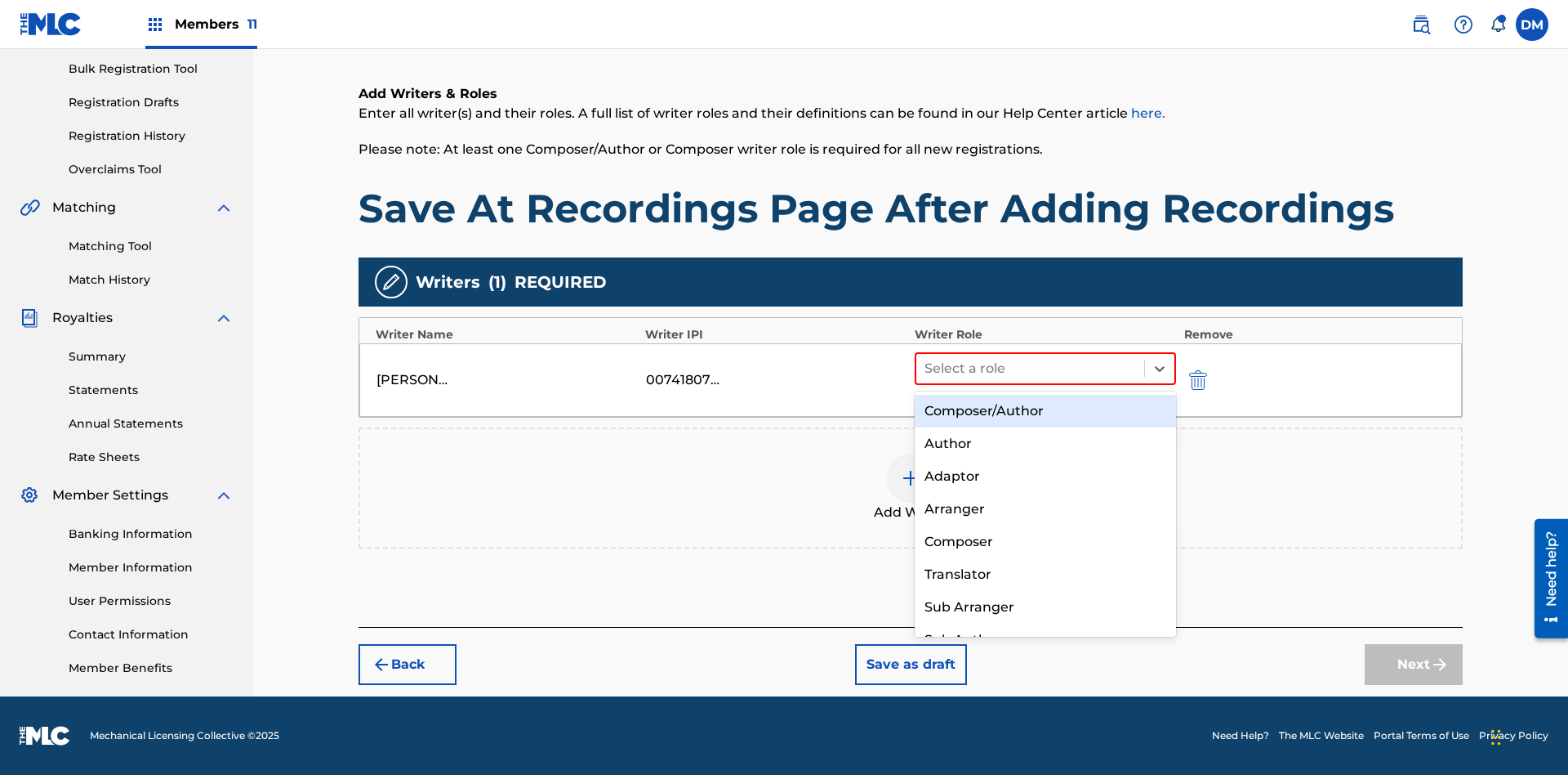
click at [1045, 541] on div "Composer" at bounding box center [1046, 542] width 261 height 33
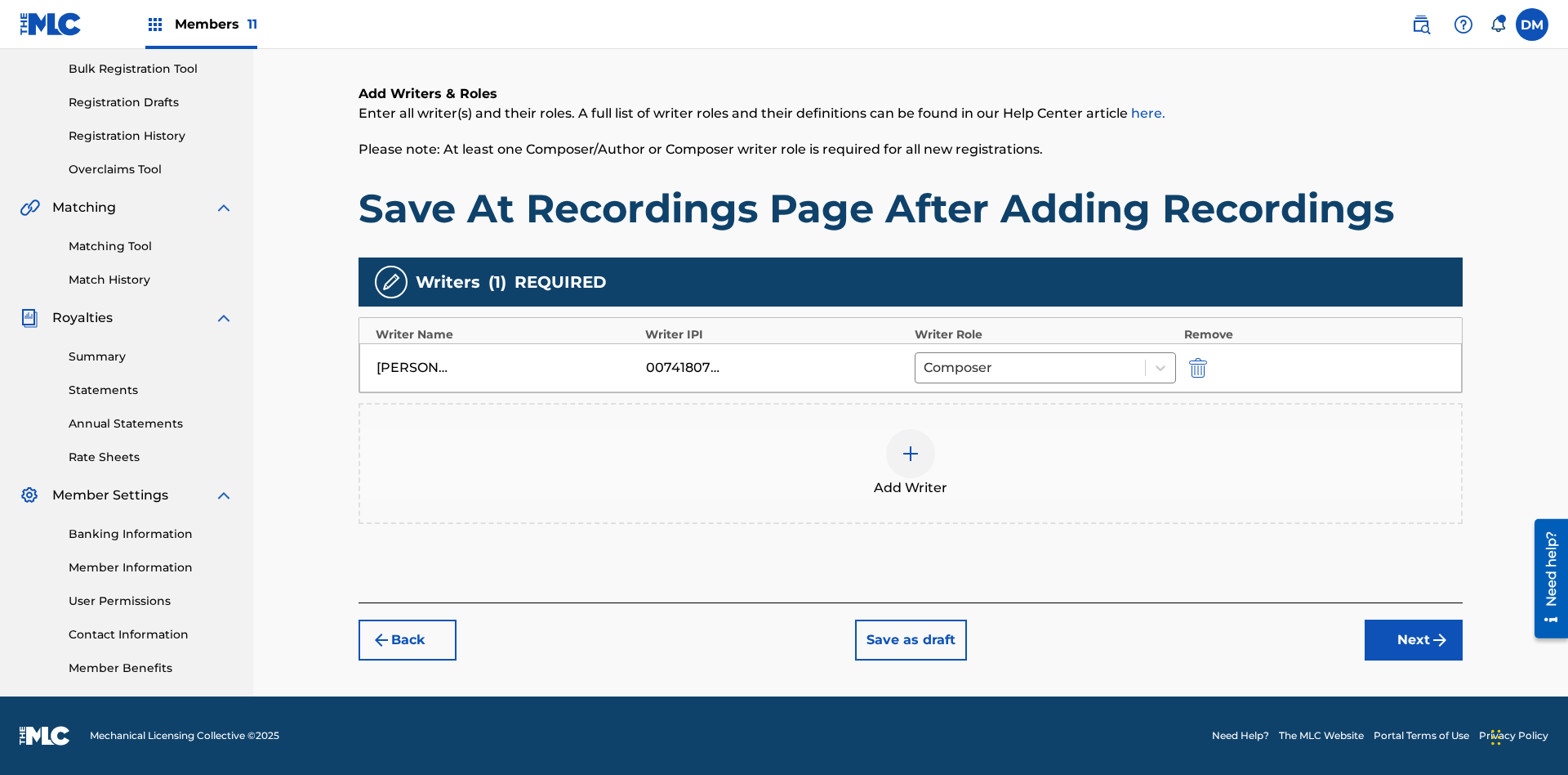
click at [1414, 640] on button "Next" at bounding box center [1414, 640] width 98 height 41
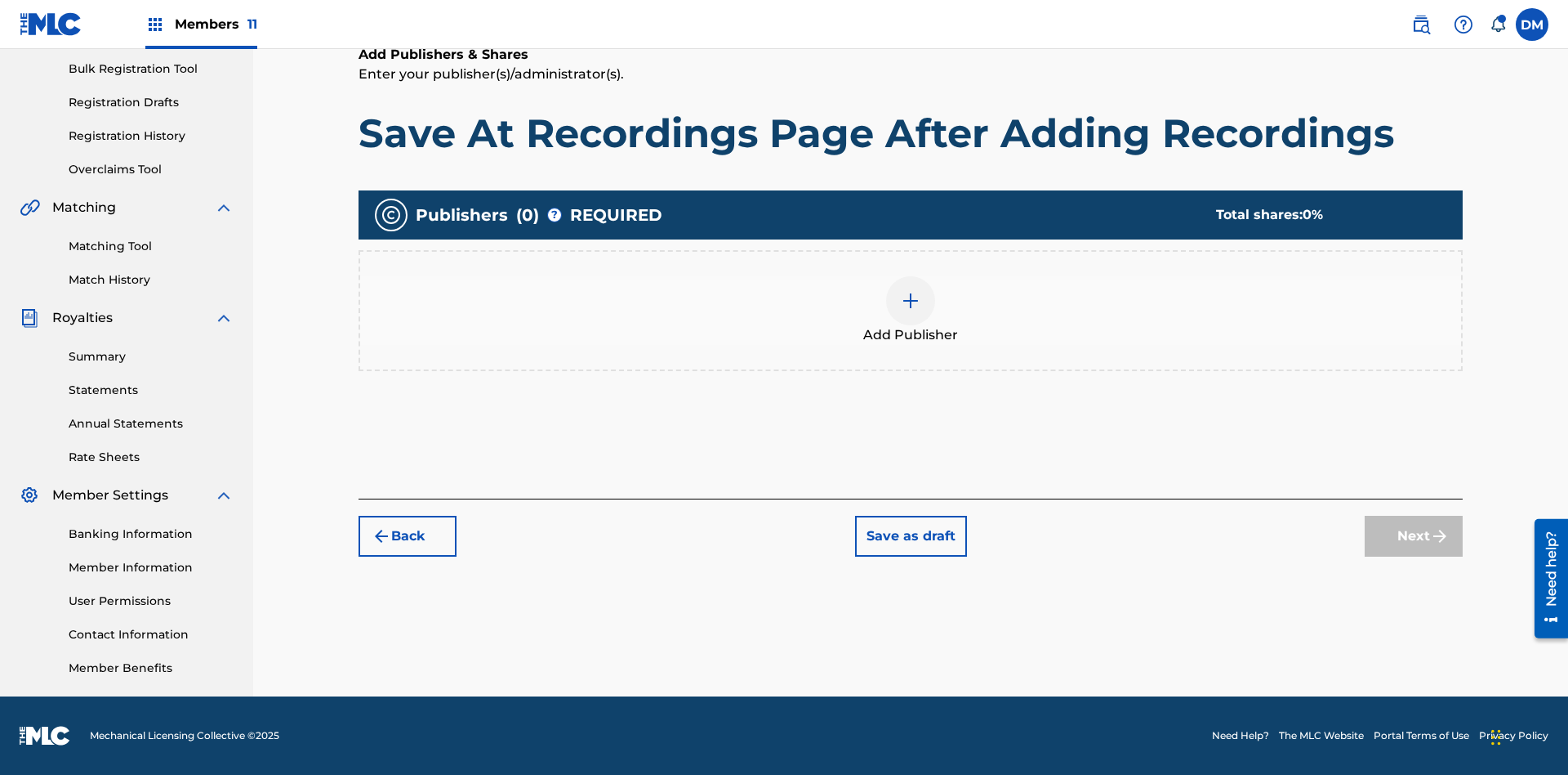
click at [911, 300] on img at bounding box center [911, 301] width 20 height 20
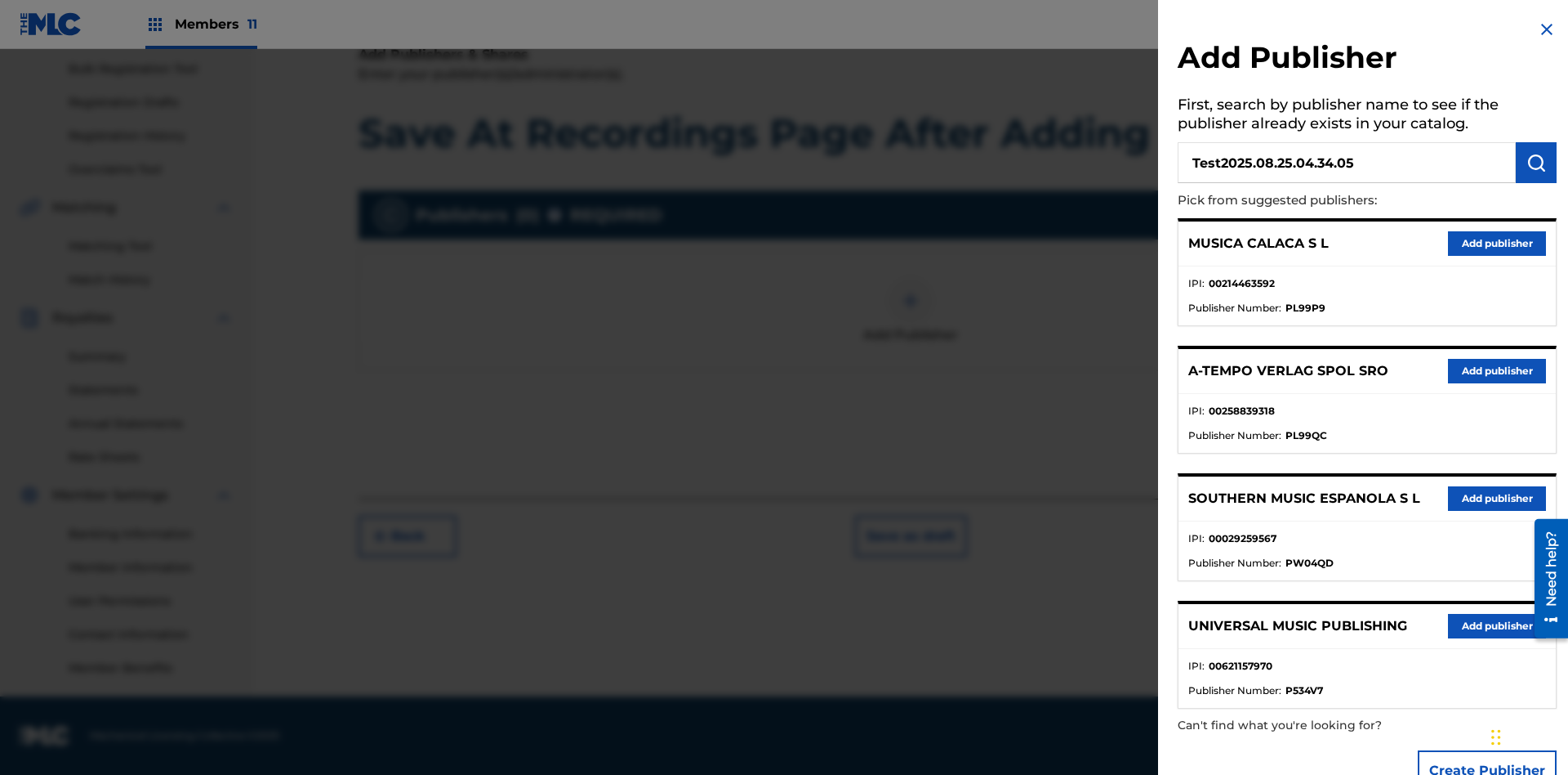
click at [1537, 163] on img "submit" at bounding box center [1537, 163] width 20 height 20
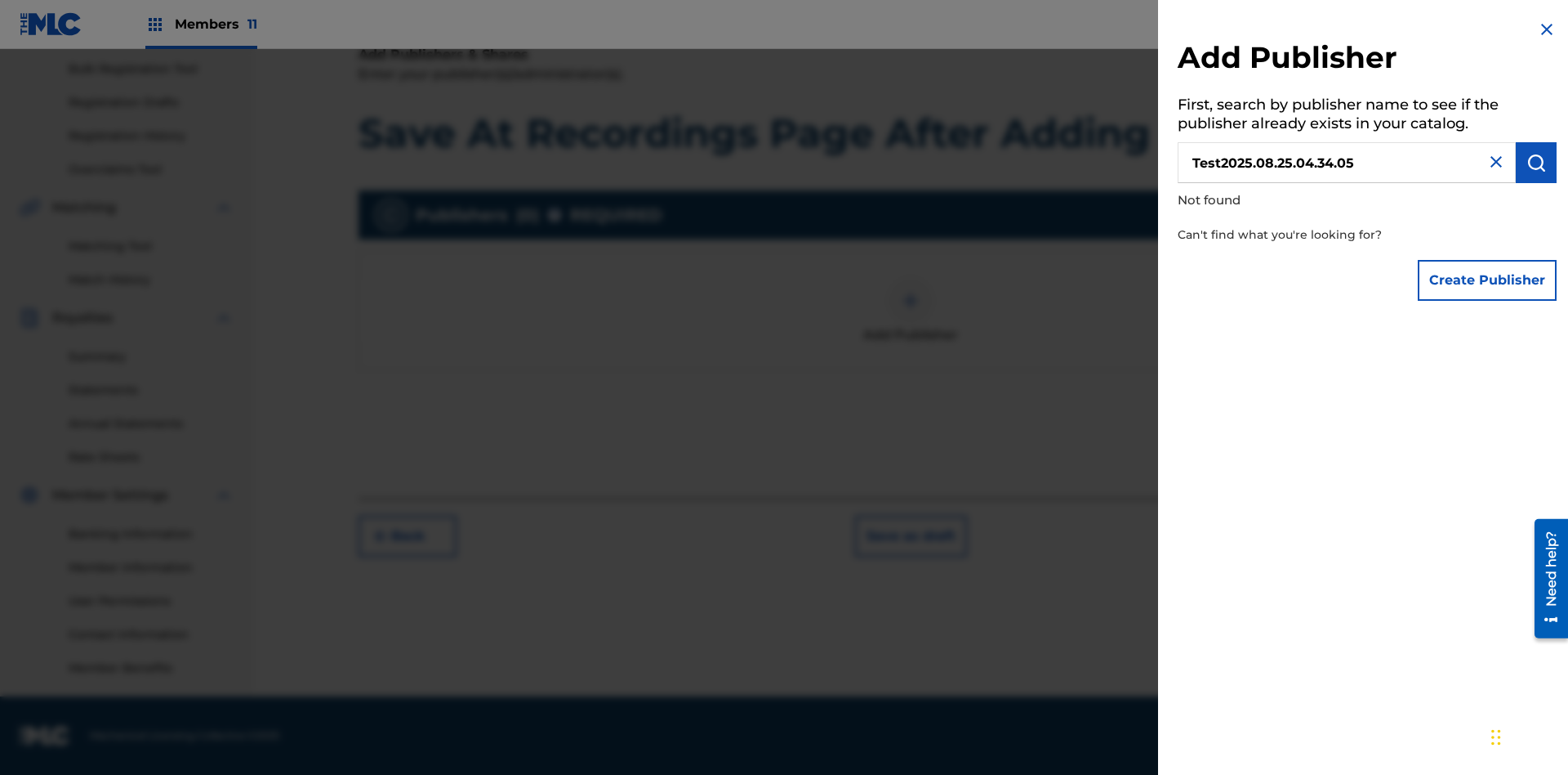
click at [1488, 279] on button "Create Publisher" at bounding box center [1487, 280] width 139 height 41
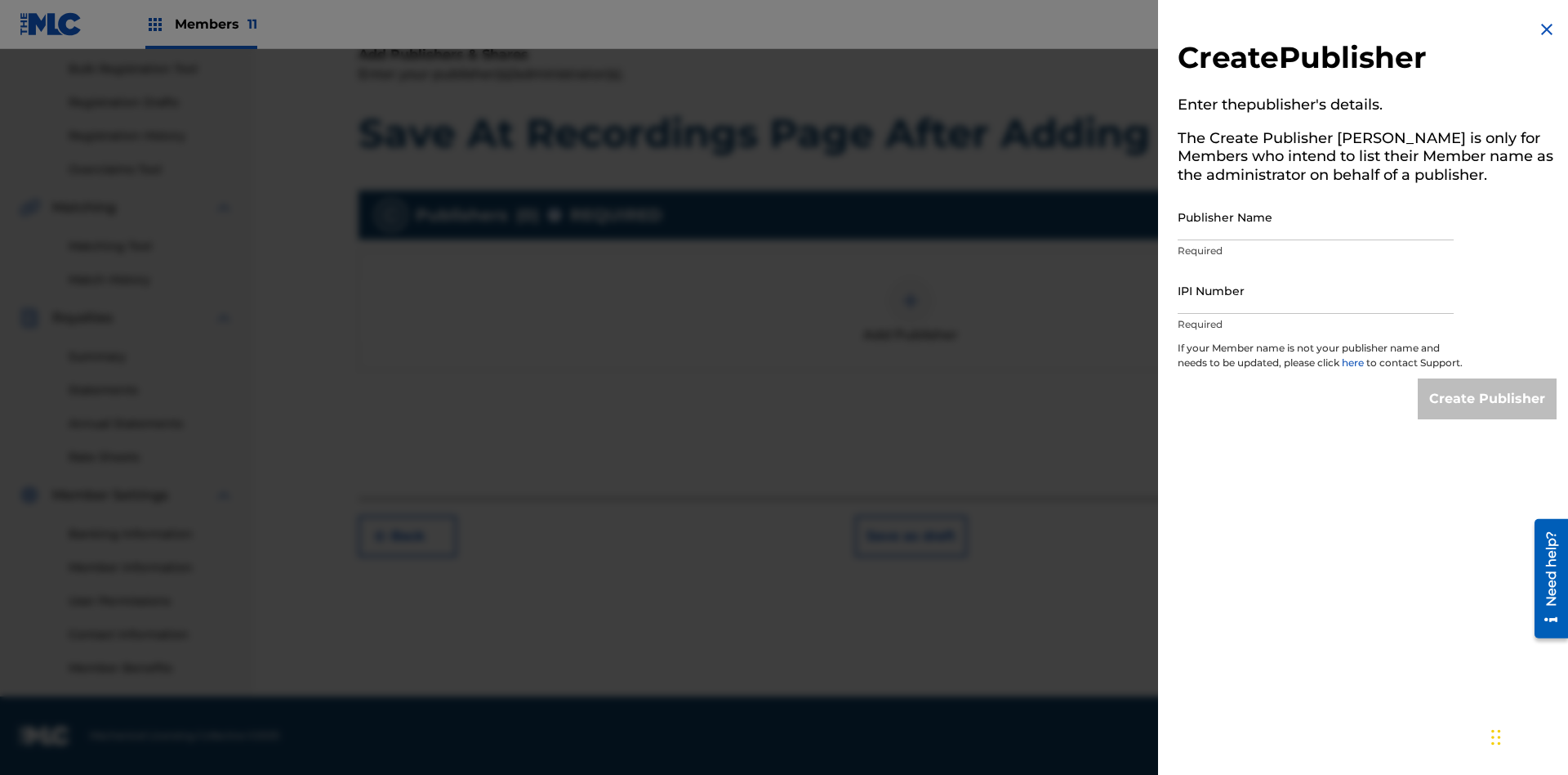
click at [1316, 216] on input "Publisher Name" at bounding box center [1315, 217] width 276 height 46
click at [1316, 290] on input "IPI Number" at bounding box center [1315, 290] width 276 height 46
click at [1488, 414] on input "Create Publisher" at bounding box center [1487, 399] width 139 height 41
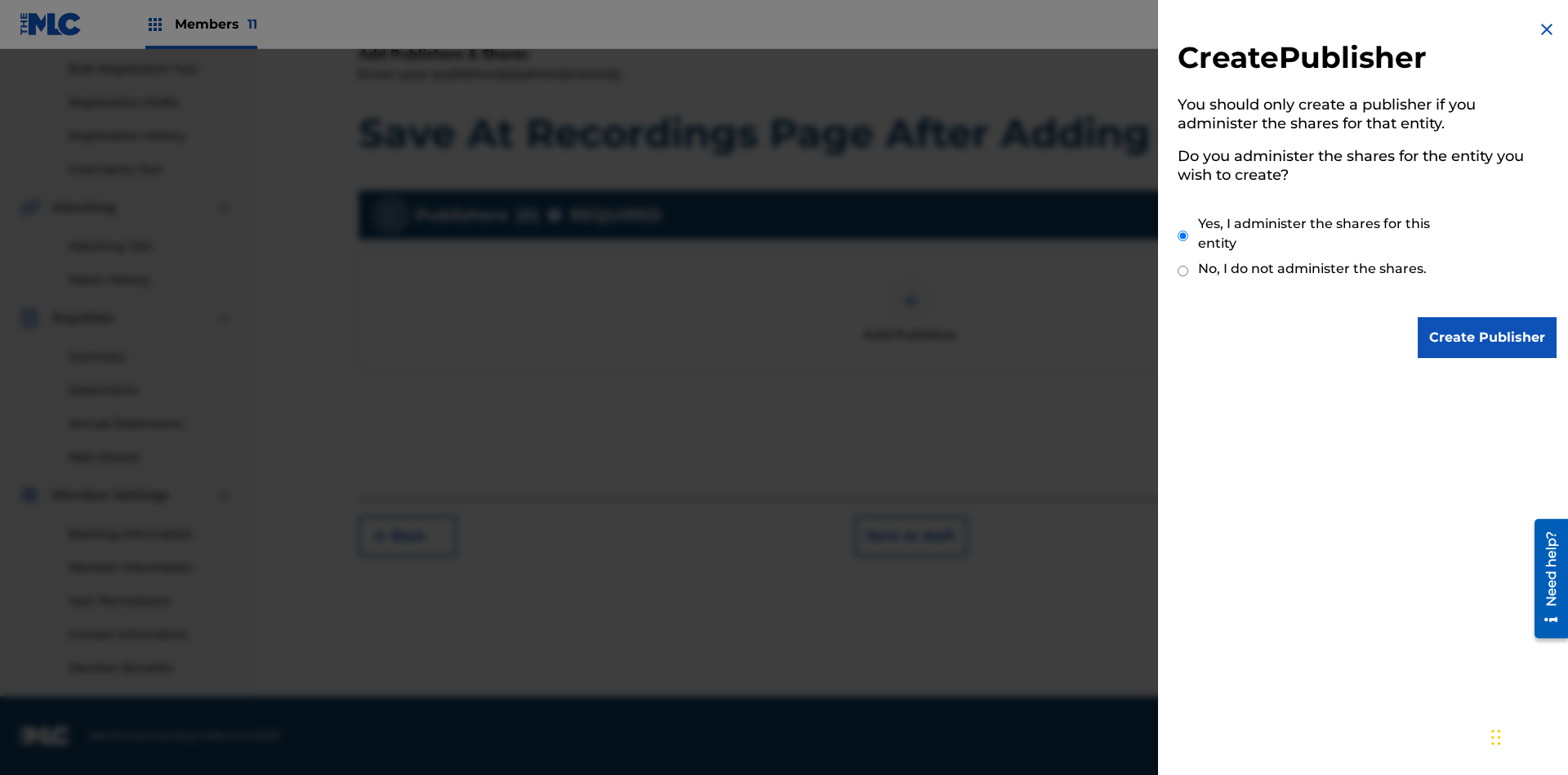
click at [1488, 337] on input "Create Publisher" at bounding box center [1487, 337] width 139 height 41
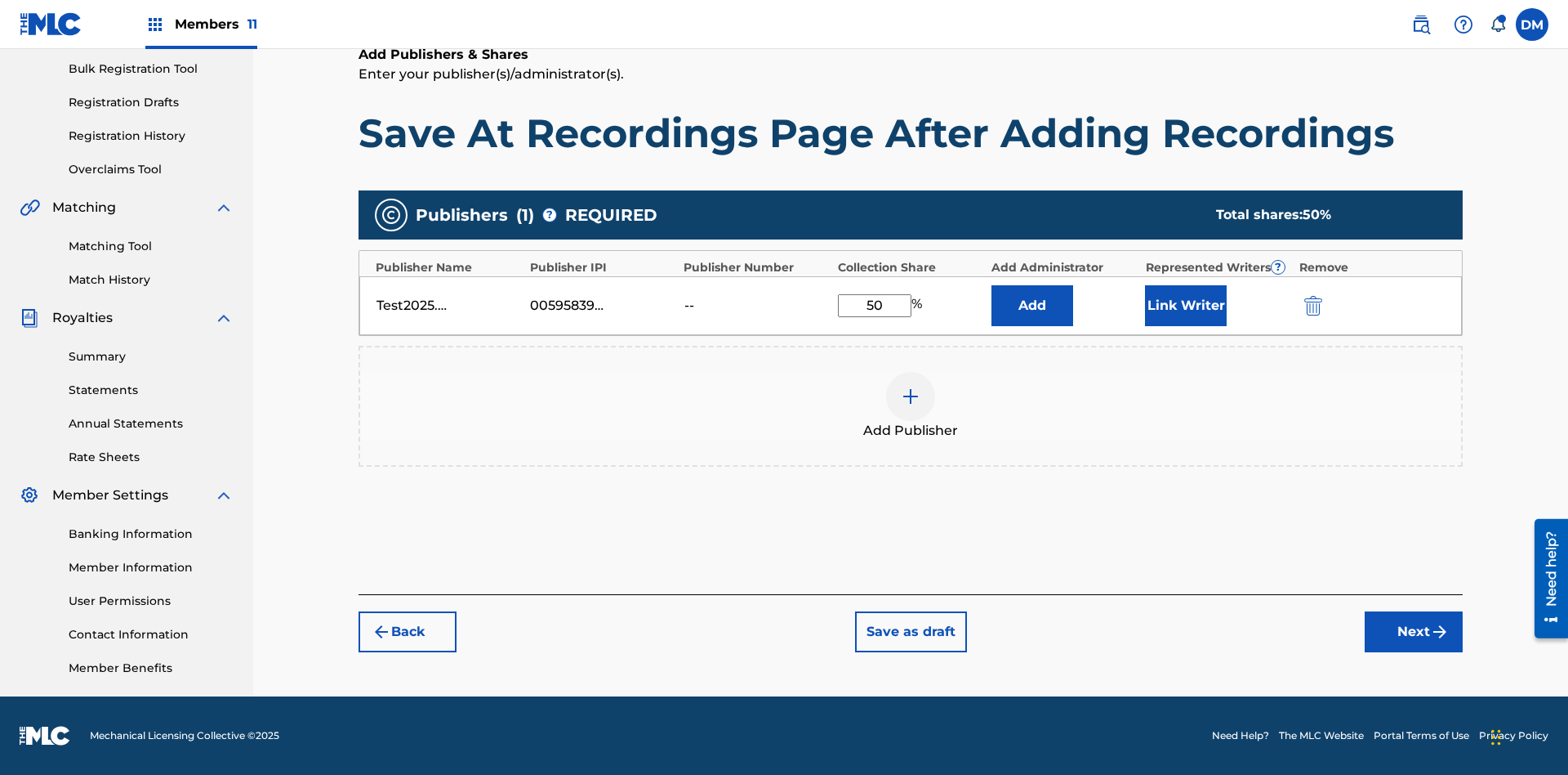
type input "50"
click at [1186, 305] on button "Link Writer" at bounding box center [1186, 306] width 82 height 41
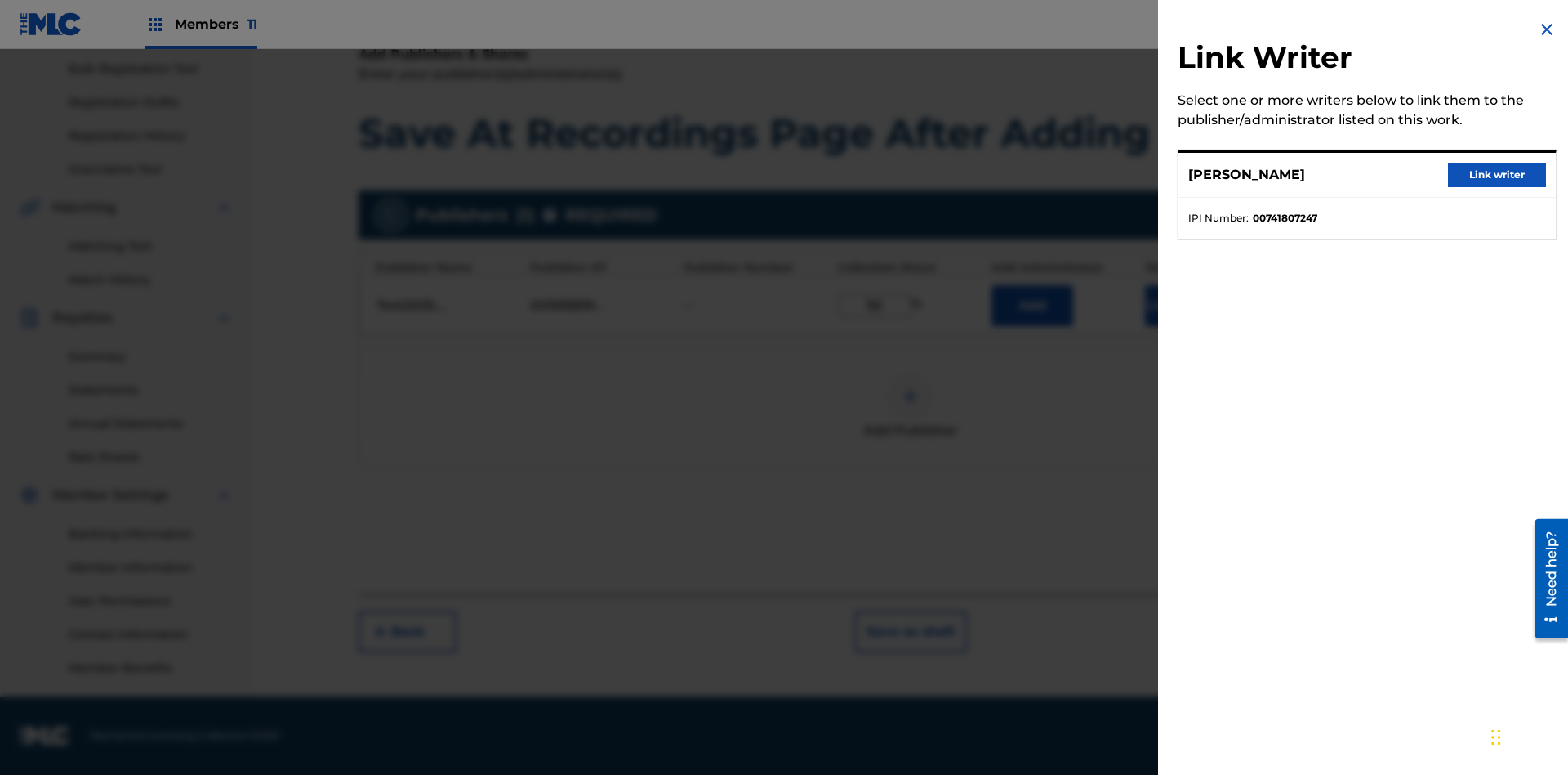
click at [1497, 175] on button "Link writer" at bounding box center [1497, 175] width 98 height 25
click at [1186, 326] on button "Link Writer" at bounding box center [1186, 306] width 82 height 41
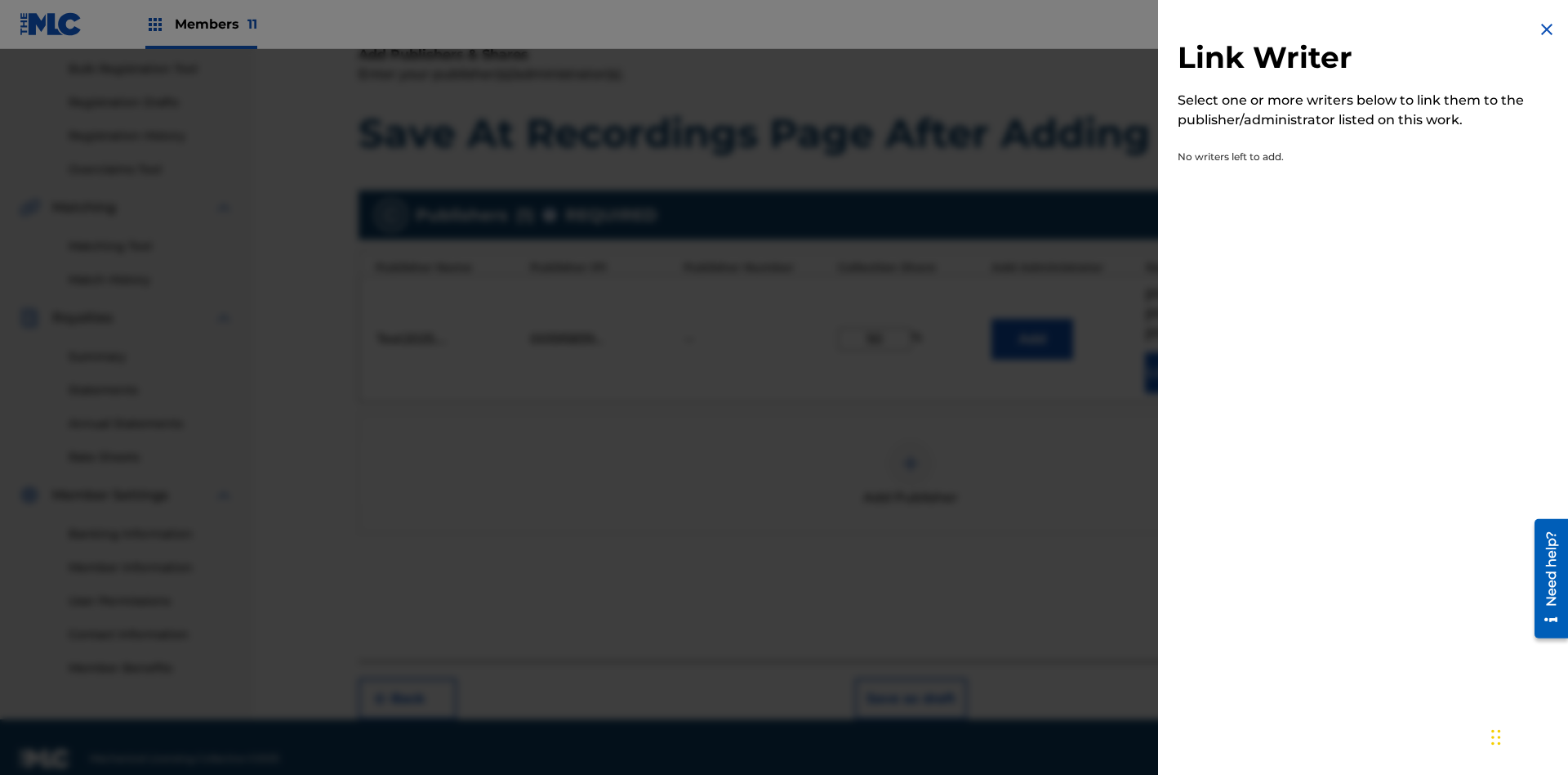
click at [1548, 29] on img at bounding box center [1547, 29] width 20 height 20
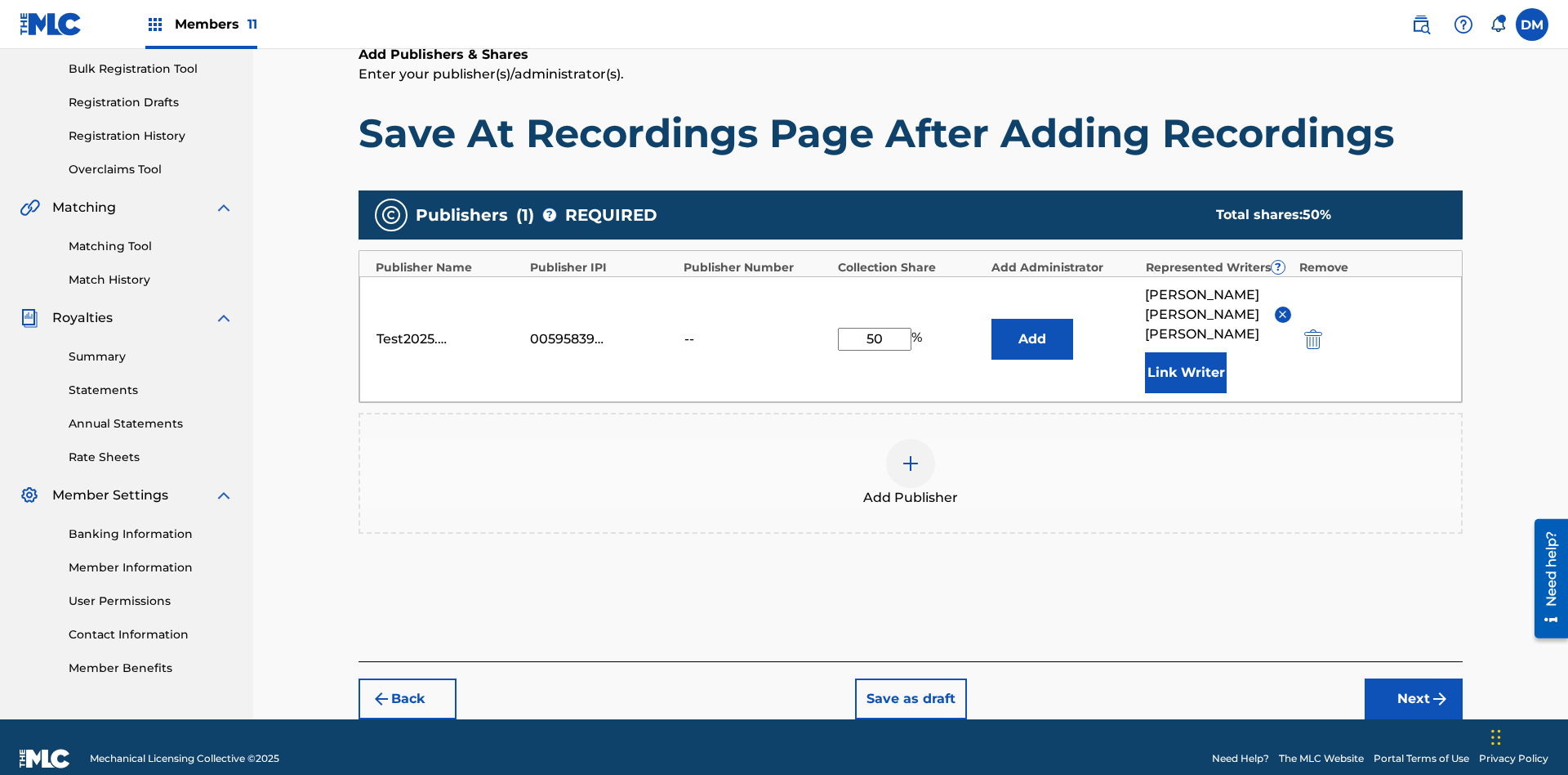
click at [1033, 326] on button "Add" at bounding box center [1033, 339] width 82 height 41
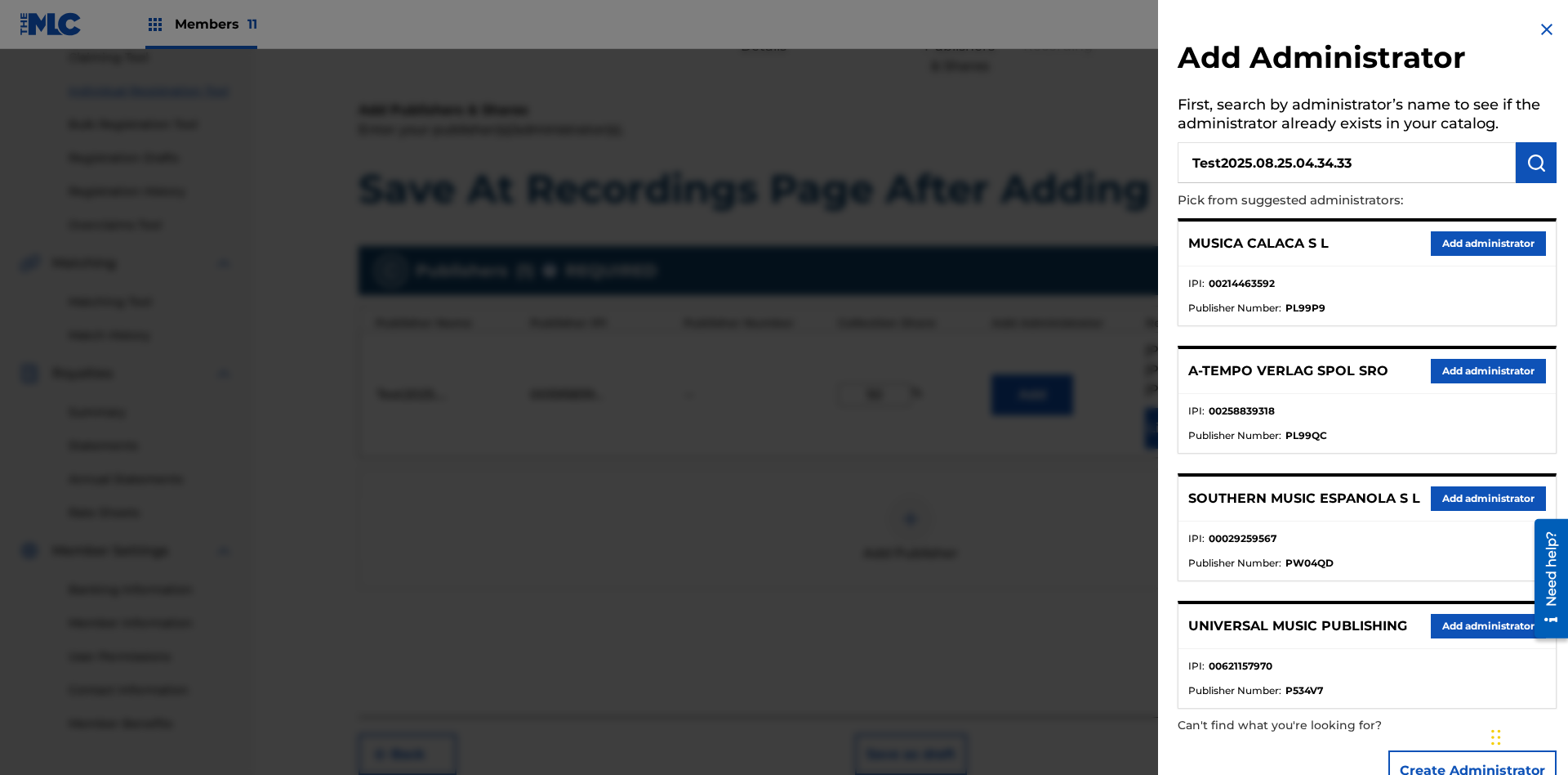
type input "Test2025.08.25.04.34.33"
click at [1537, 163] on img "submit" at bounding box center [1537, 163] width 20 height 20
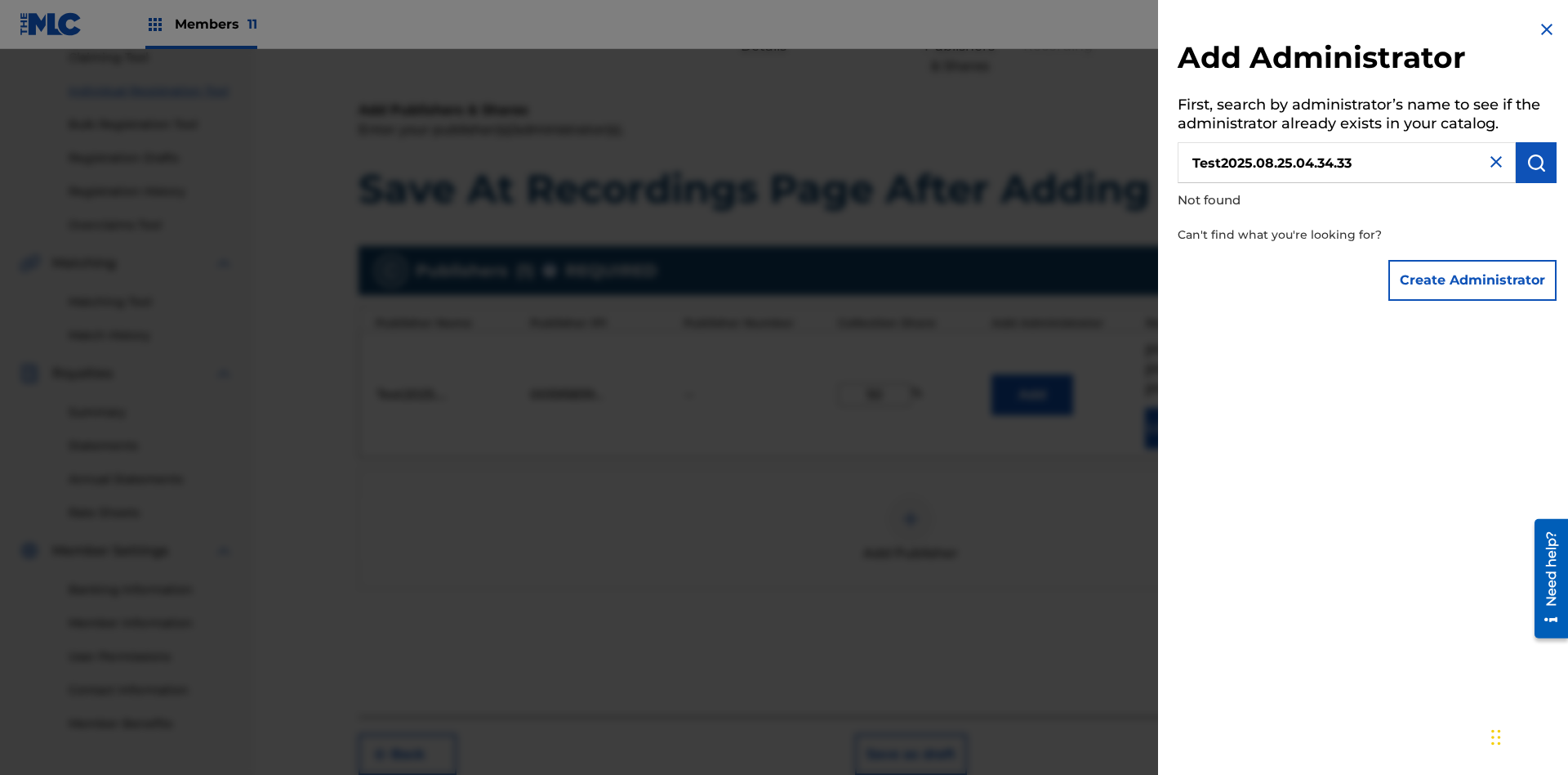
click at [1474, 279] on button "Create Administrator" at bounding box center [1472, 280] width 168 height 41
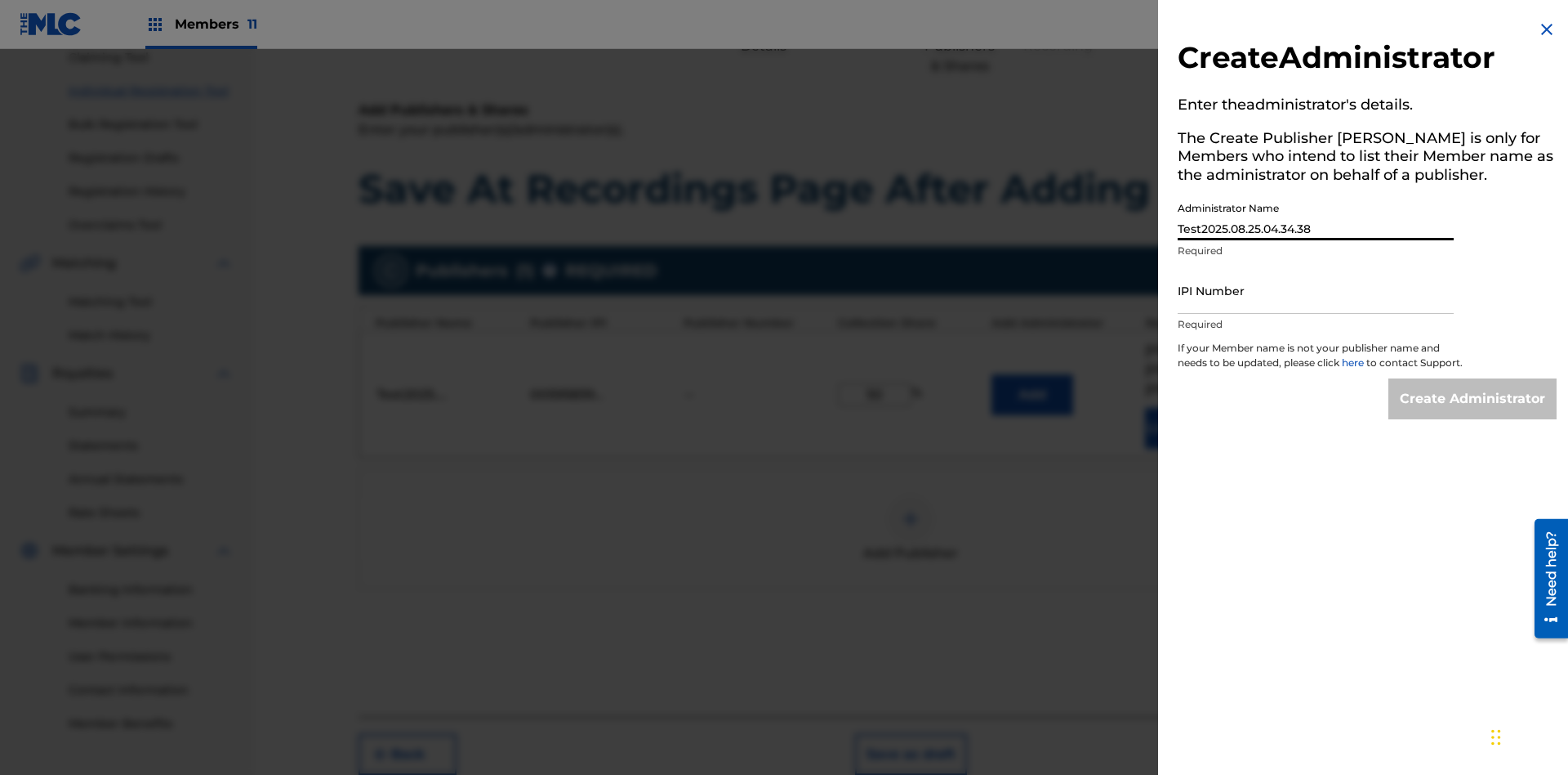
click at [1316, 290] on input "IPI Number" at bounding box center [1315, 290] width 276 height 46
click at [1474, 414] on input "Create Administrator" at bounding box center [1472, 399] width 168 height 41
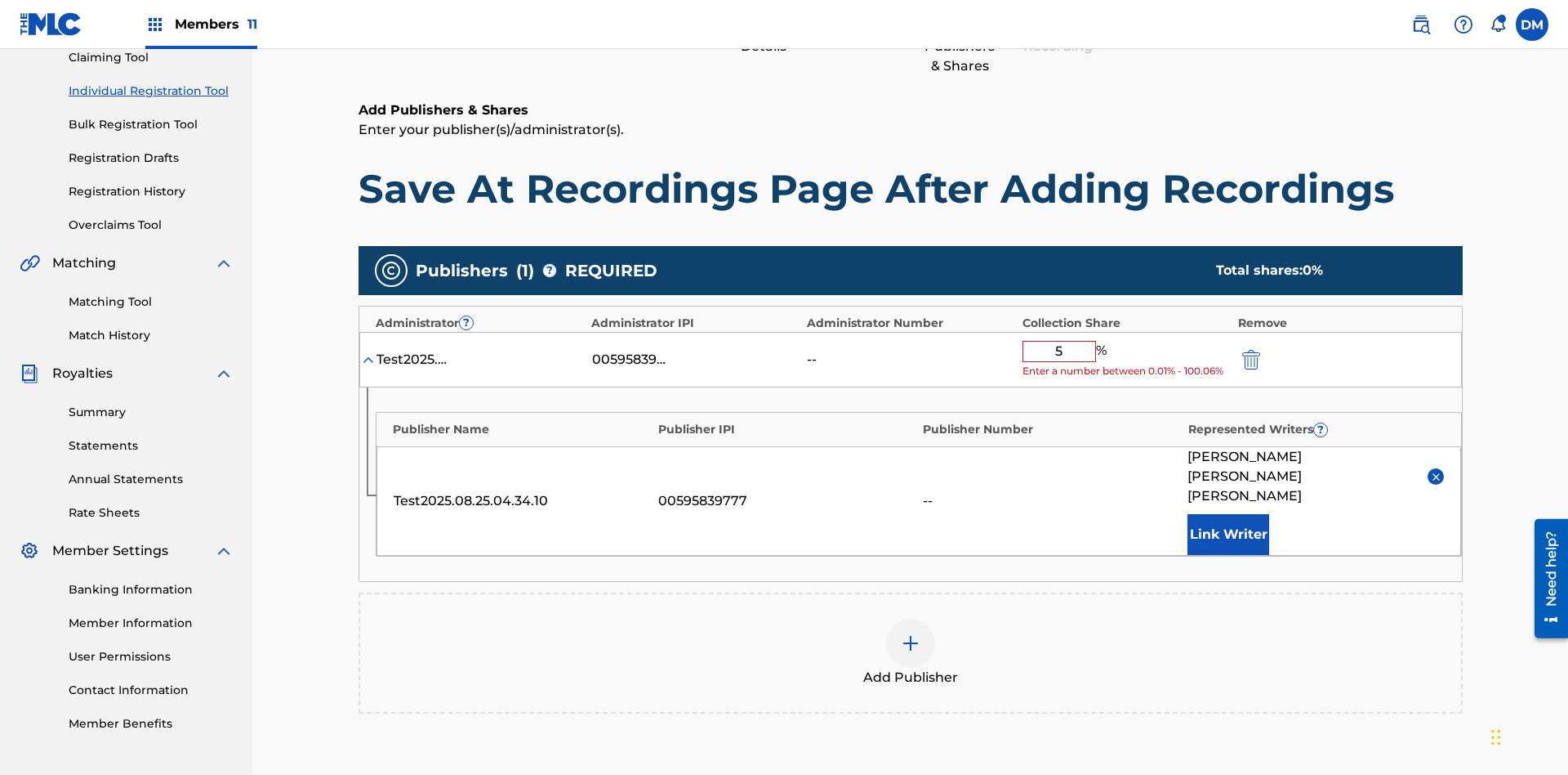
type input "50"
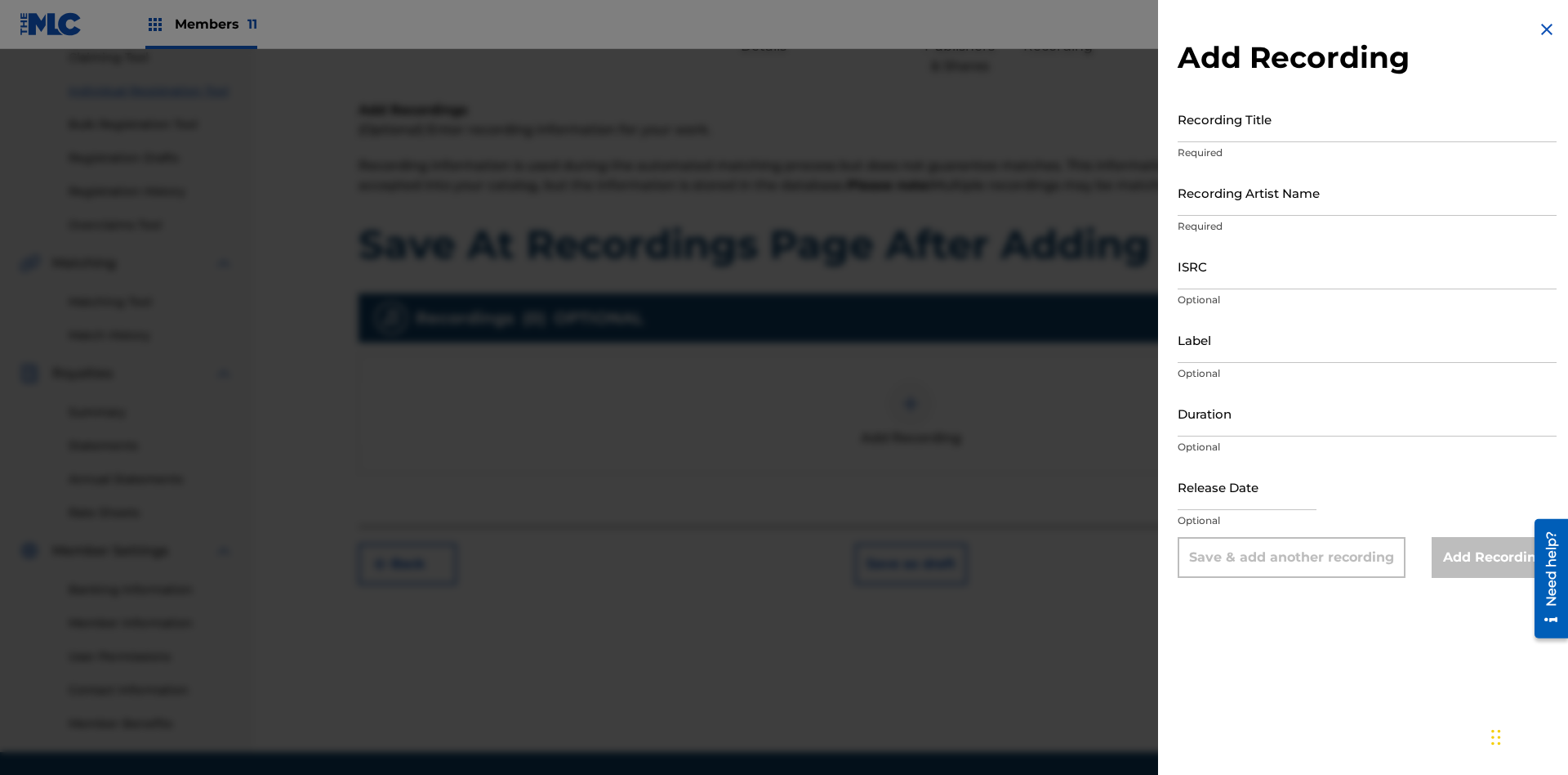
click at [1367, 118] on input "Recording Title" at bounding box center [1367, 118] width 379 height 46
type input "Best Song Ever"
click at [1367, 192] on input "Recording Artist Name" at bounding box center [1367, 192] width 379 height 46
type input "Joe Lewis"
click at [1367, 265] on input "ISRC" at bounding box center [1367, 266] width 379 height 46
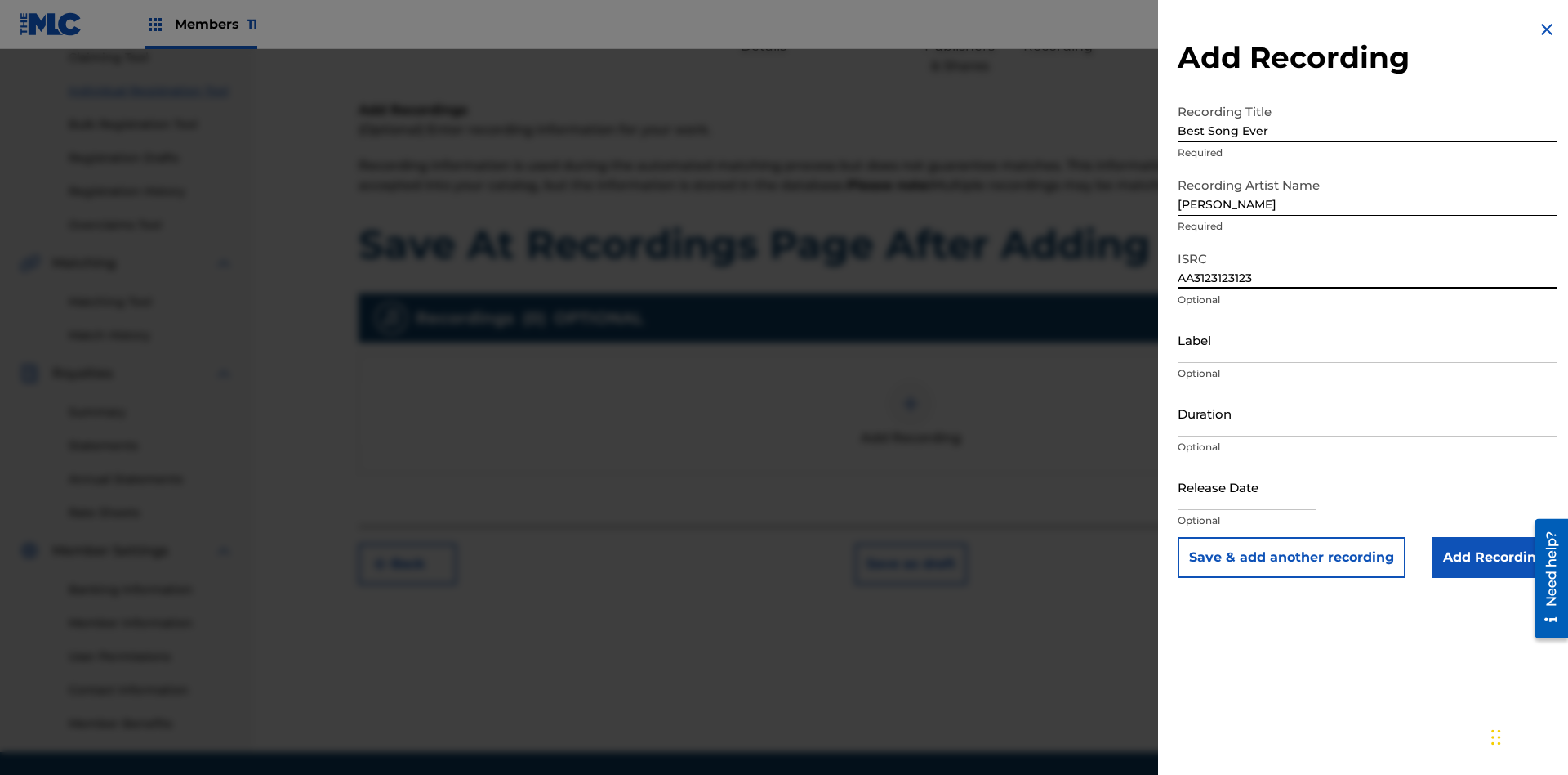
type input "AA3123123123"
click at [1367, 339] on input "Label" at bounding box center [1367, 339] width 379 height 46
type input "The Label"
click at [1367, 413] on input "Duration" at bounding box center [1367, 413] width 379 height 46
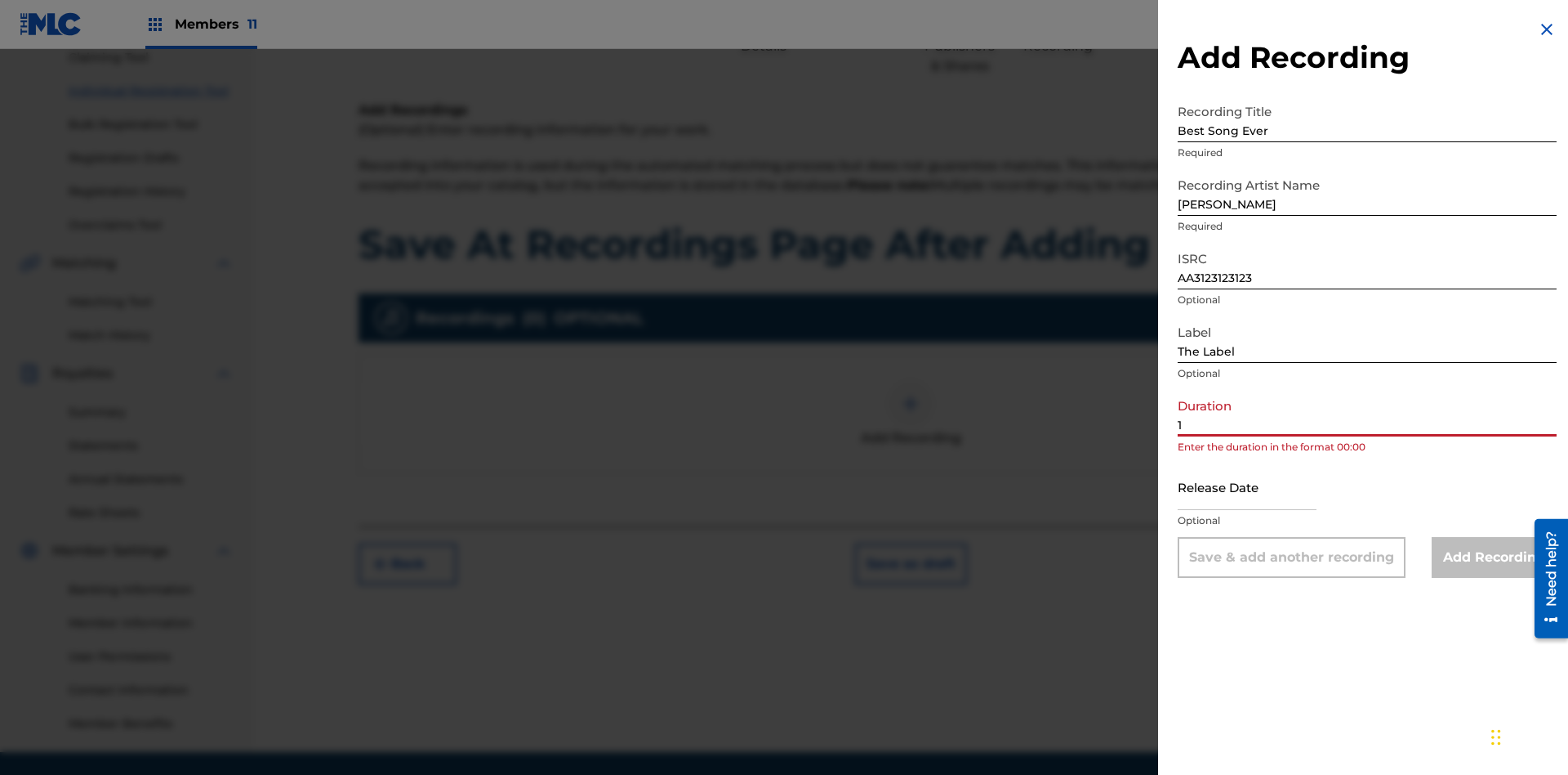
click at [1367, 413] on input "1" at bounding box center [1367, 413] width 379 height 46
type input "12:25"
click at [1260, 488] on input "text" at bounding box center [1247, 487] width 139 height 46
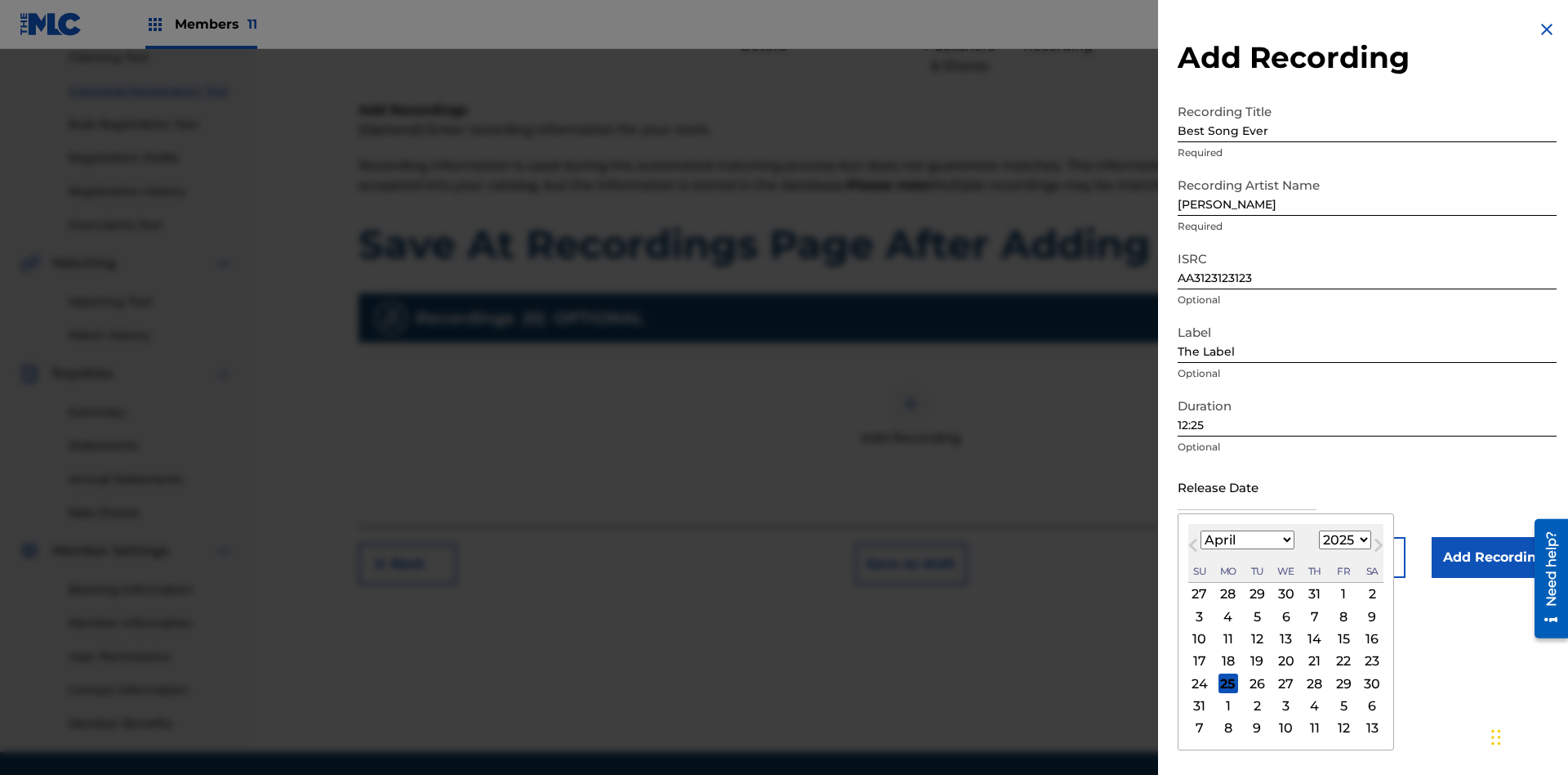
click at [1343, 540] on select "1900 1901 1902 1903 1904 1905 1906 1907 1908 1909 1910 1911 1912 1913 1914 1915…" at bounding box center [1345, 539] width 52 height 19
click at [1494, 557] on input "Add Recording" at bounding box center [1494, 557] width 125 height 41
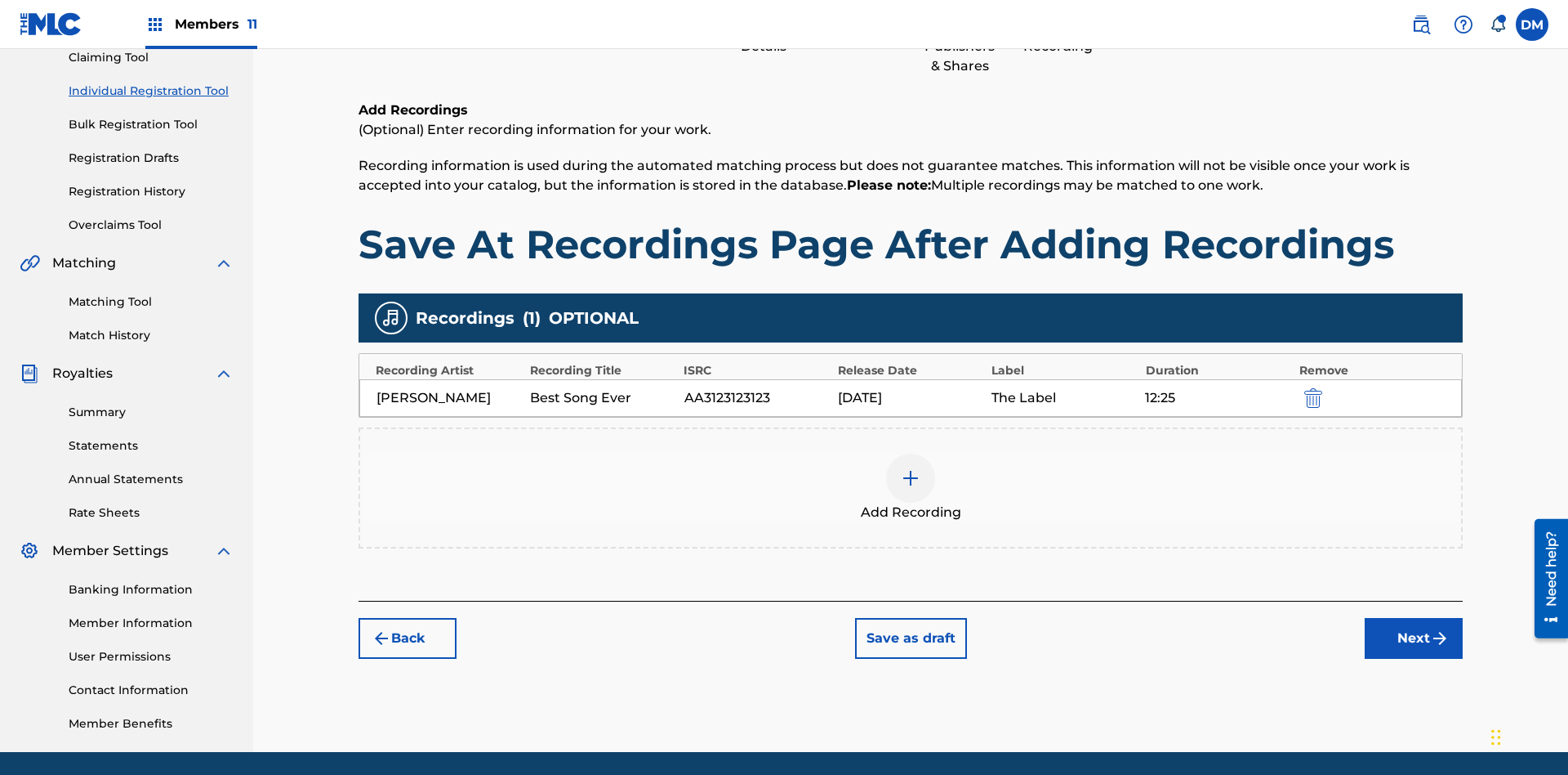
click at [910, 618] on button "Save as draft" at bounding box center [912, 638] width 112 height 41
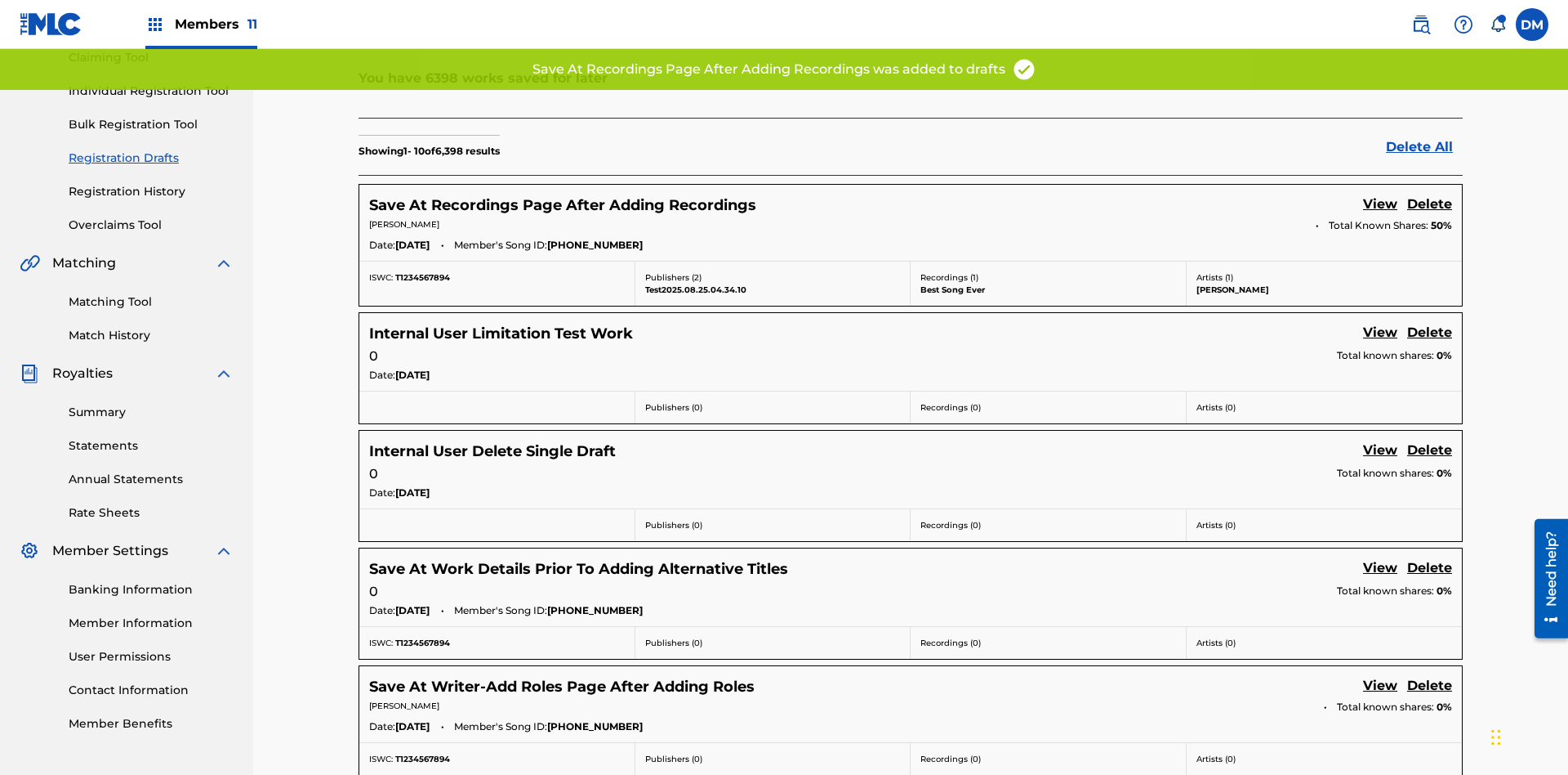
click at [1380, 195] on link "View" at bounding box center [1380, 206] width 35 height 22
